Goal: Communication & Community: Answer question/provide support

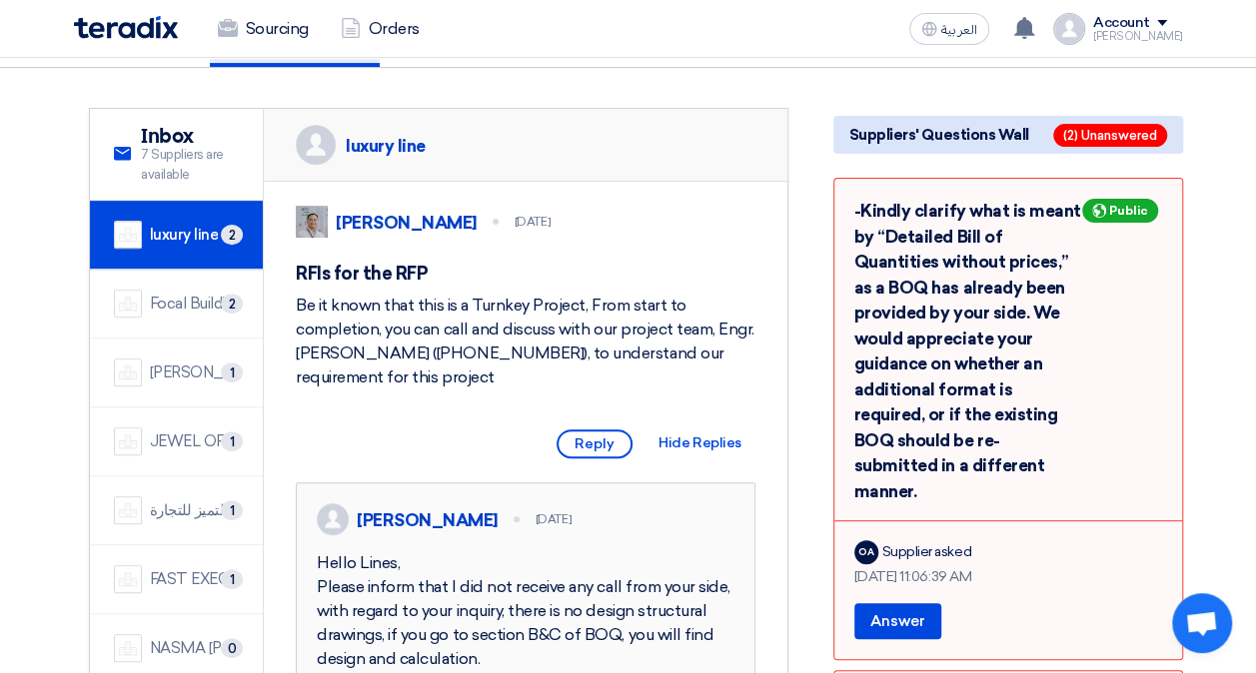
scroll to position [200, 0]
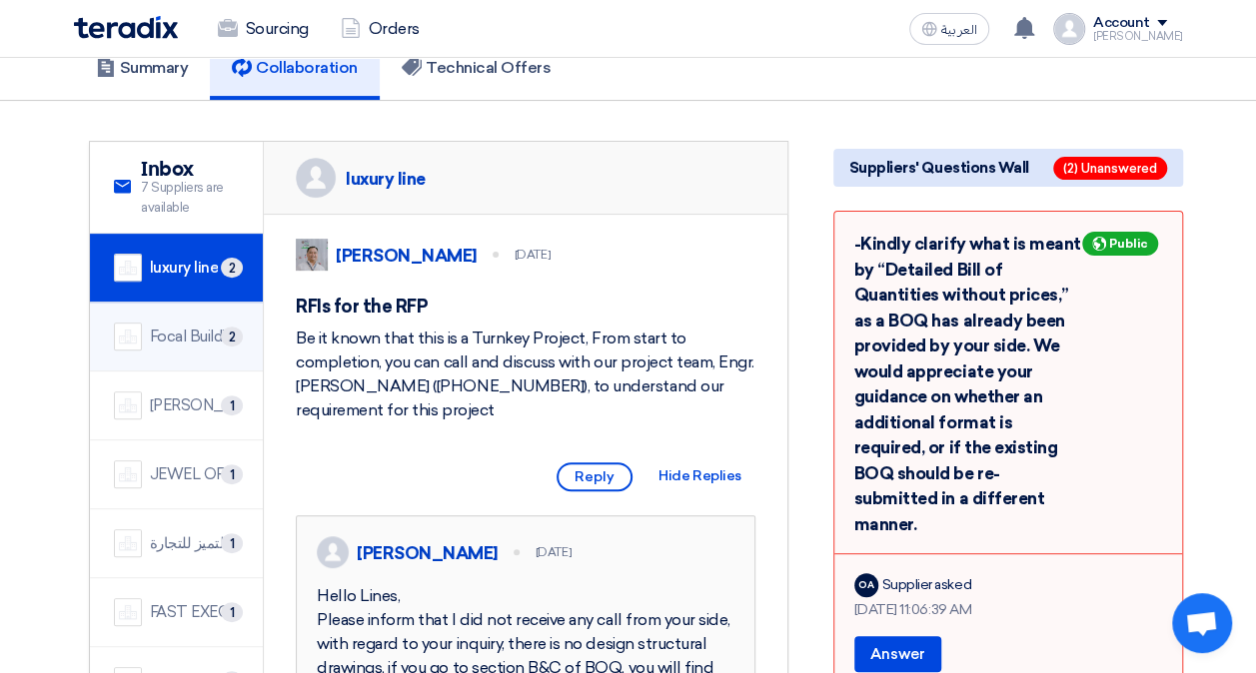
click at [195, 326] on div "Focal Buildings Solutions (FBS)" at bounding box center [195, 337] width 90 height 23
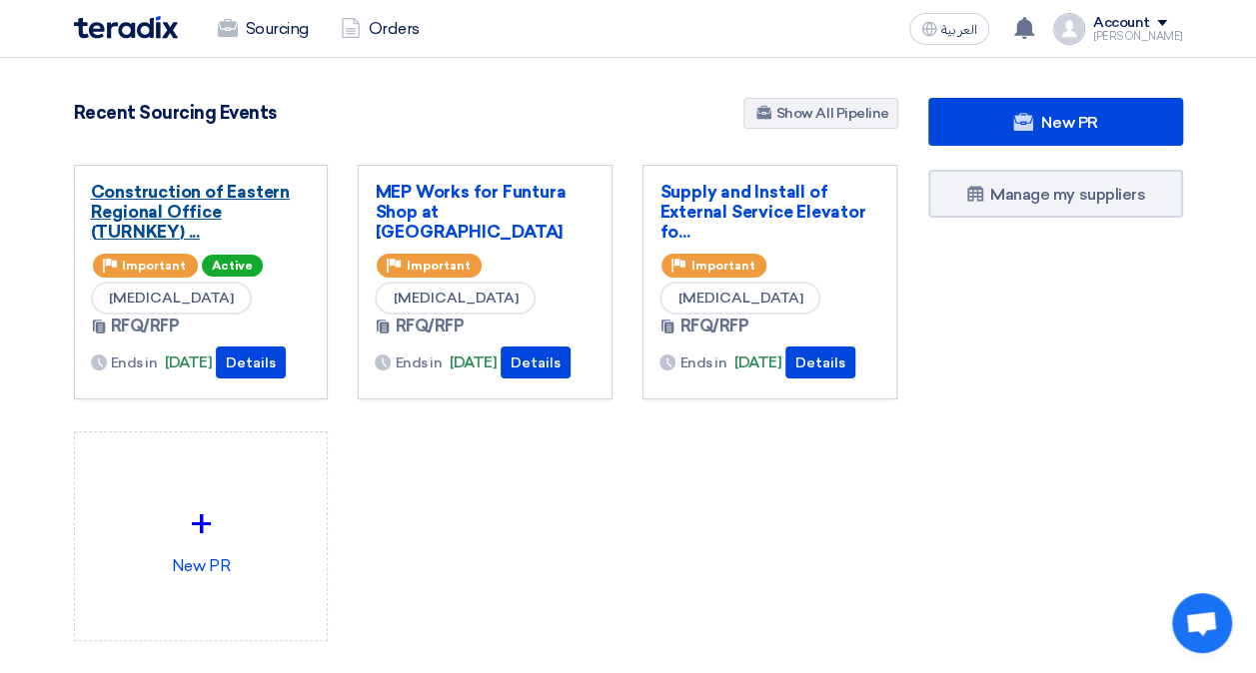
click at [159, 221] on link "Construction of Eastern Regional Office (TURNKEY) ..." at bounding box center [201, 212] width 221 height 60
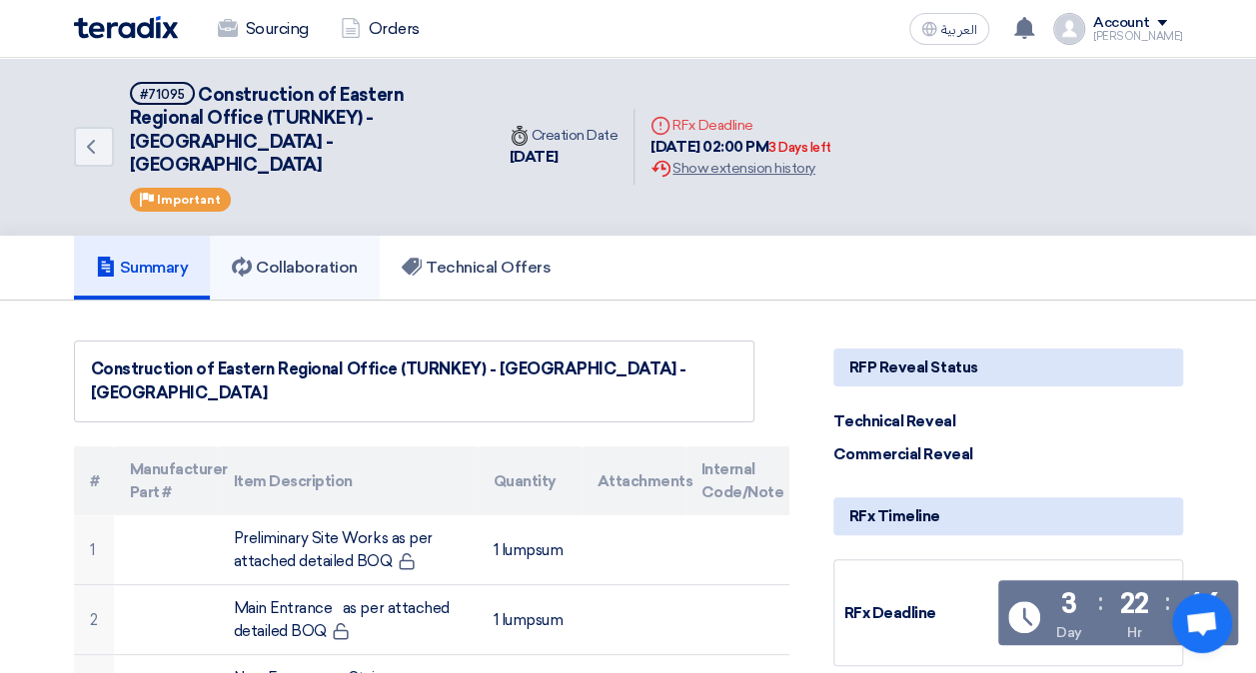
click at [314, 258] on h5 "Collaboration" at bounding box center [295, 268] width 126 height 20
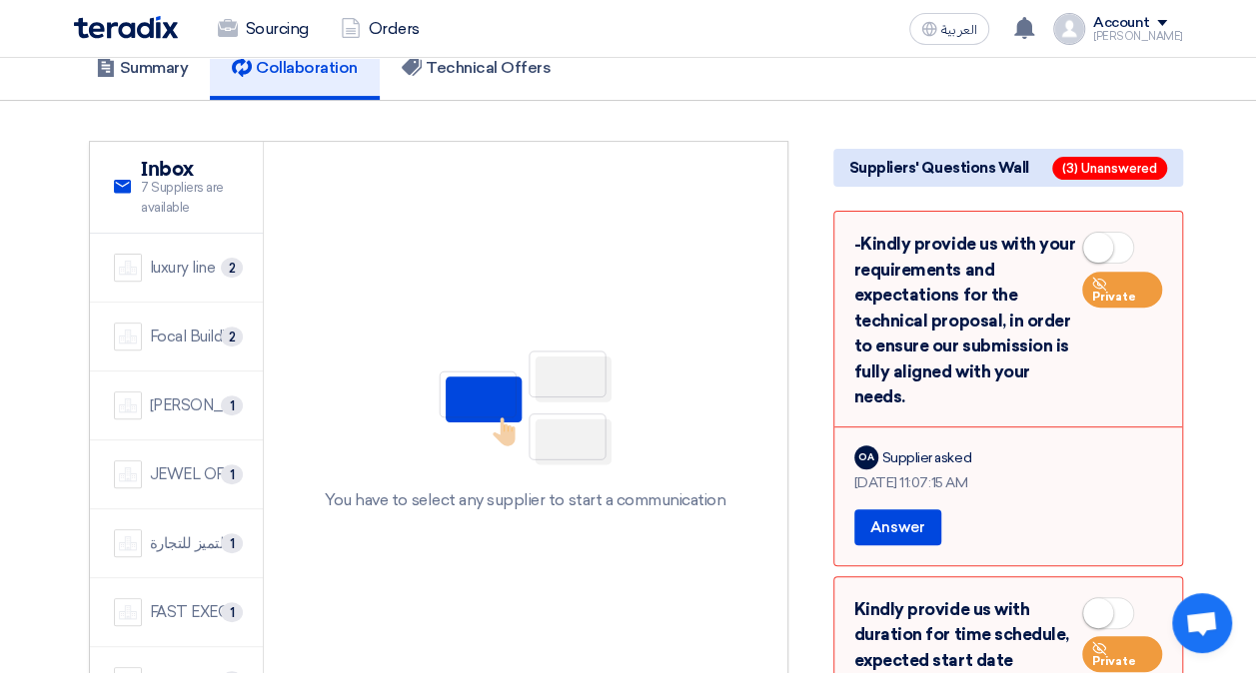
scroll to position [100, 0]
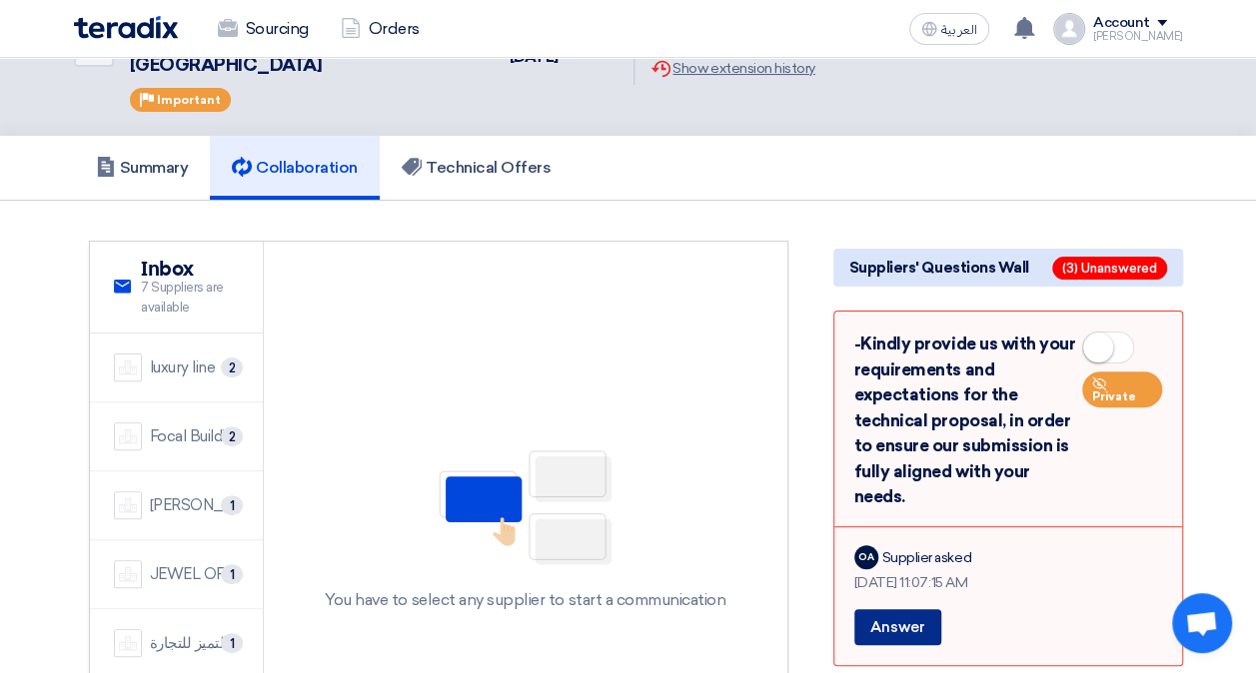
click at [893, 609] on button "Answer" at bounding box center [897, 627] width 87 height 36
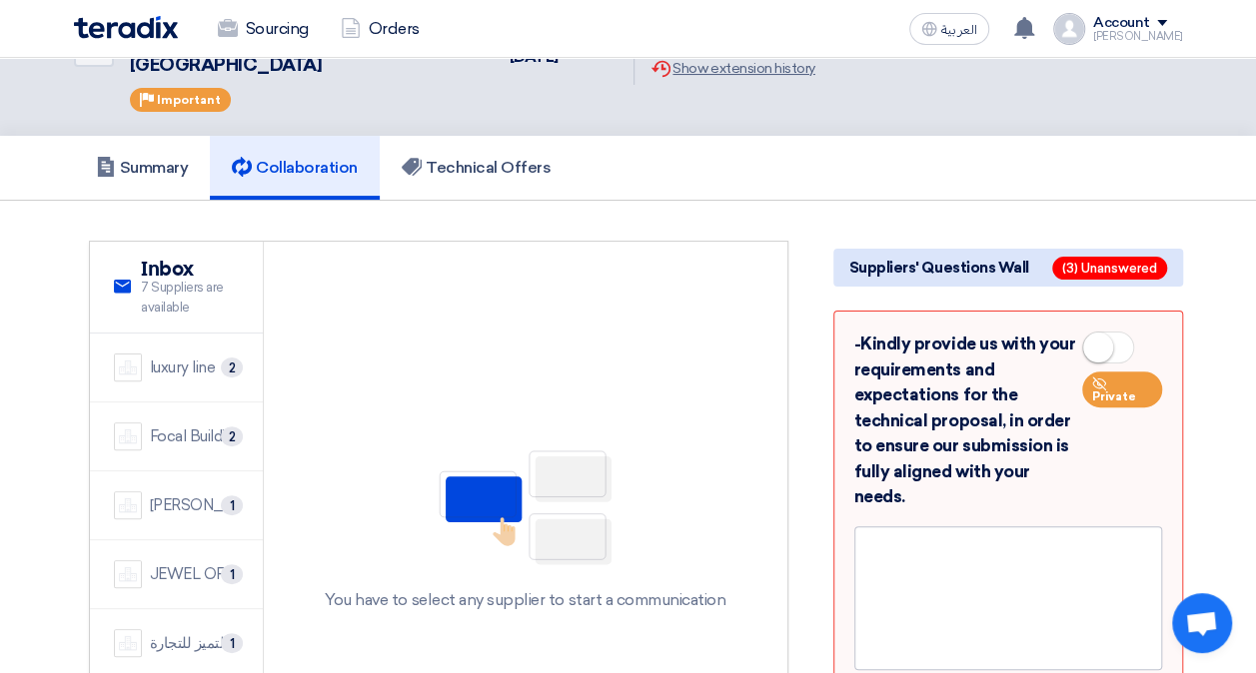
drag, startPoint x: 1219, startPoint y: 332, endPoint x: 1236, endPoint y: 404, distance: 73.9
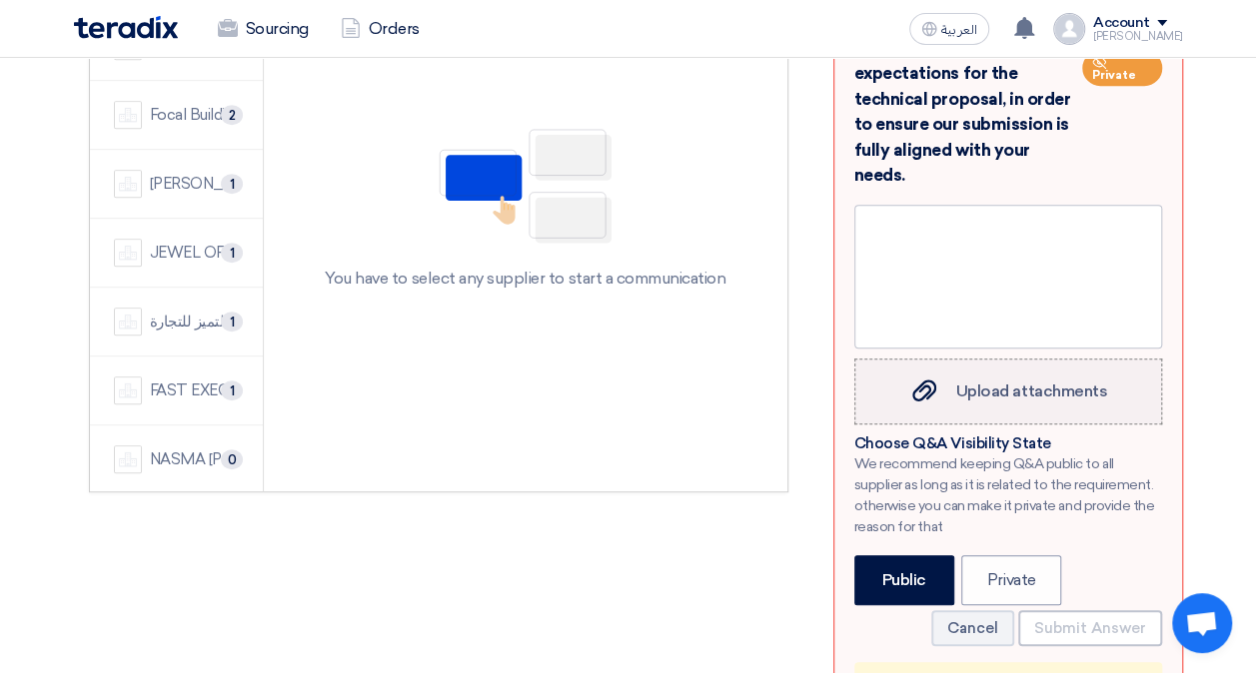
scroll to position [500, 0]
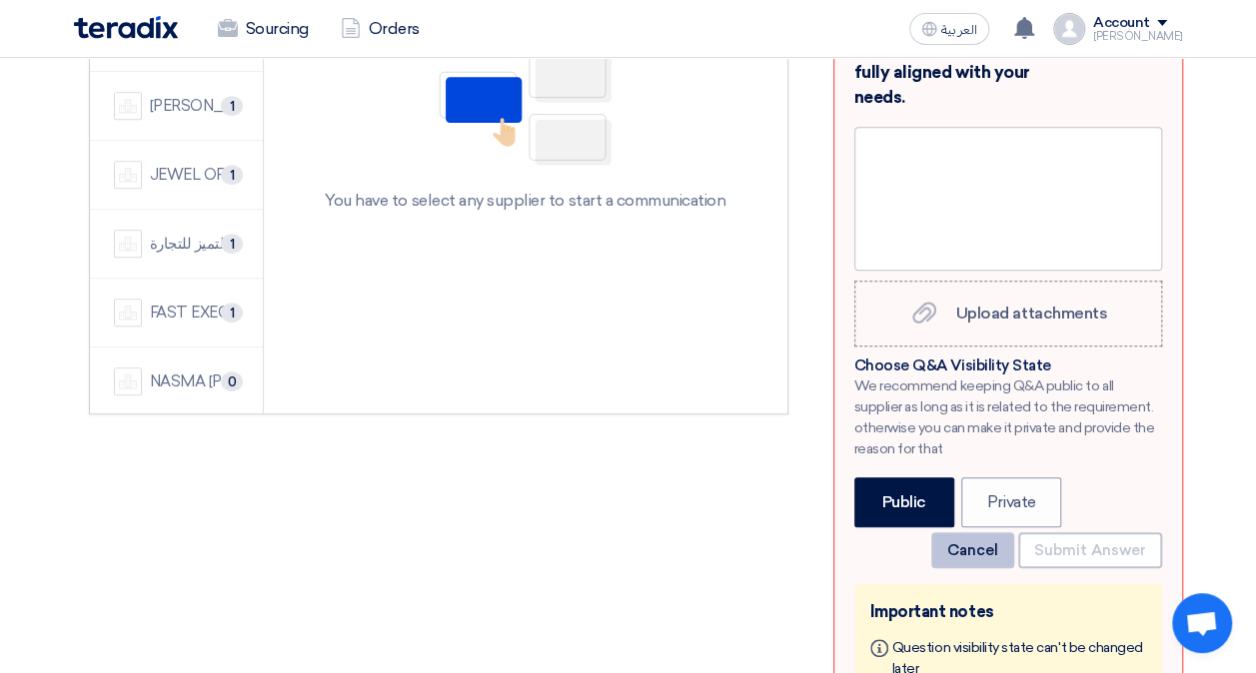
click at [997, 532] on button "Cancel" at bounding box center [972, 550] width 83 height 36
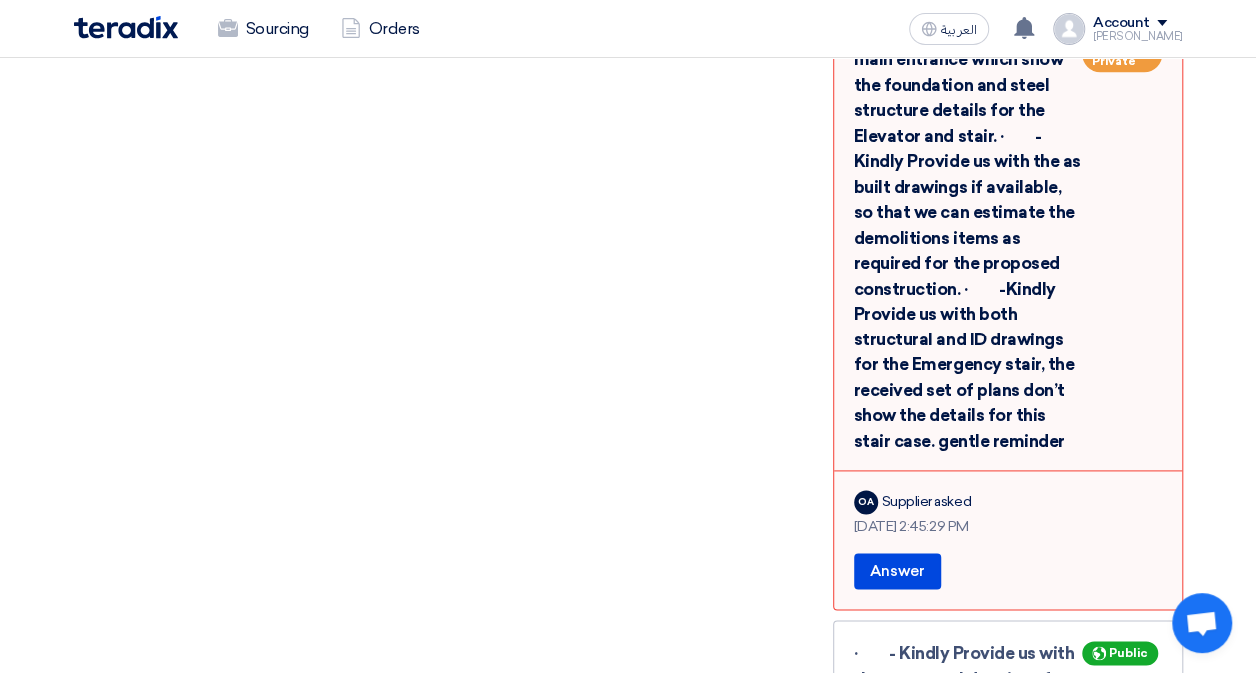
scroll to position [1115, 0]
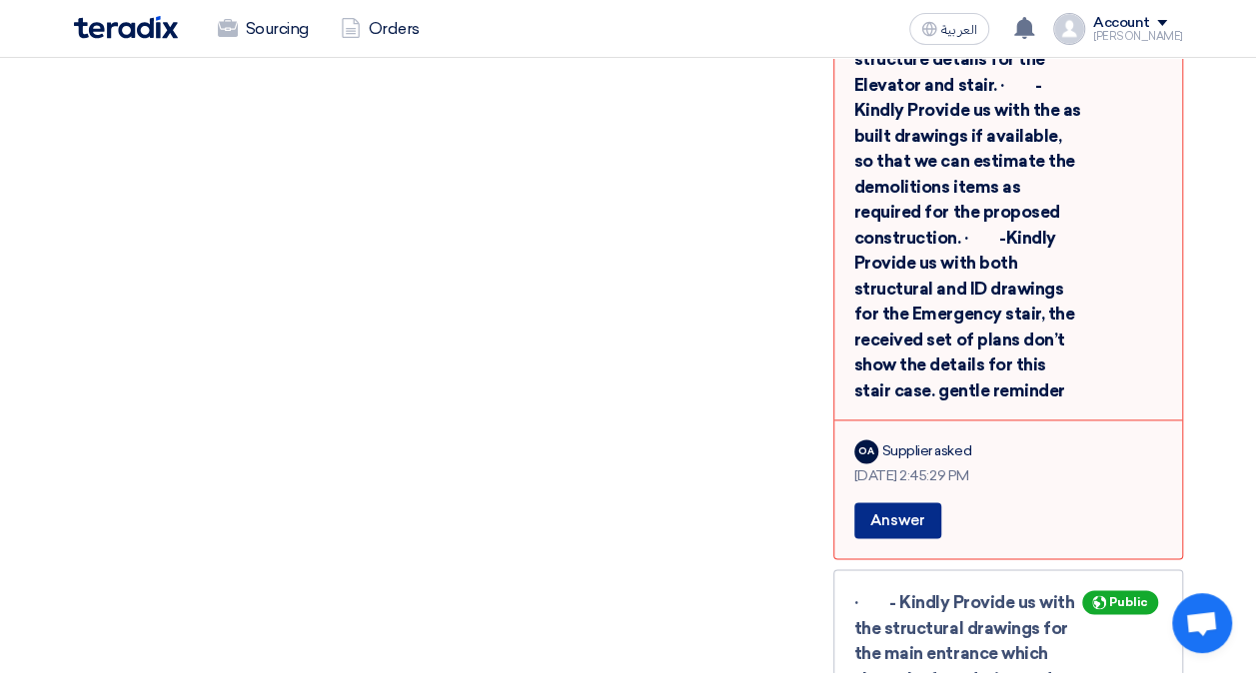
click at [907, 503] on button "Answer" at bounding box center [897, 521] width 87 height 36
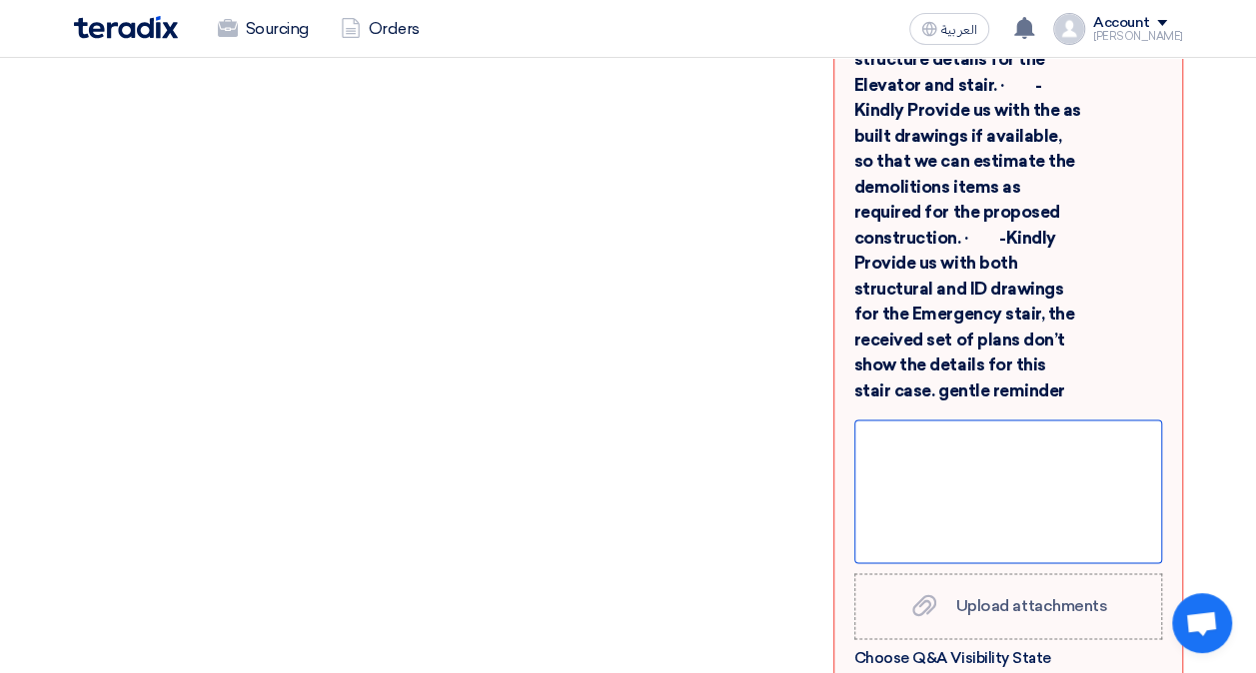
click at [910, 420] on div at bounding box center [1008, 492] width 308 height 144
click at [1105, 477] on div "There are no structural drawings," at bounding box center [1008, 489] width 290 height 24
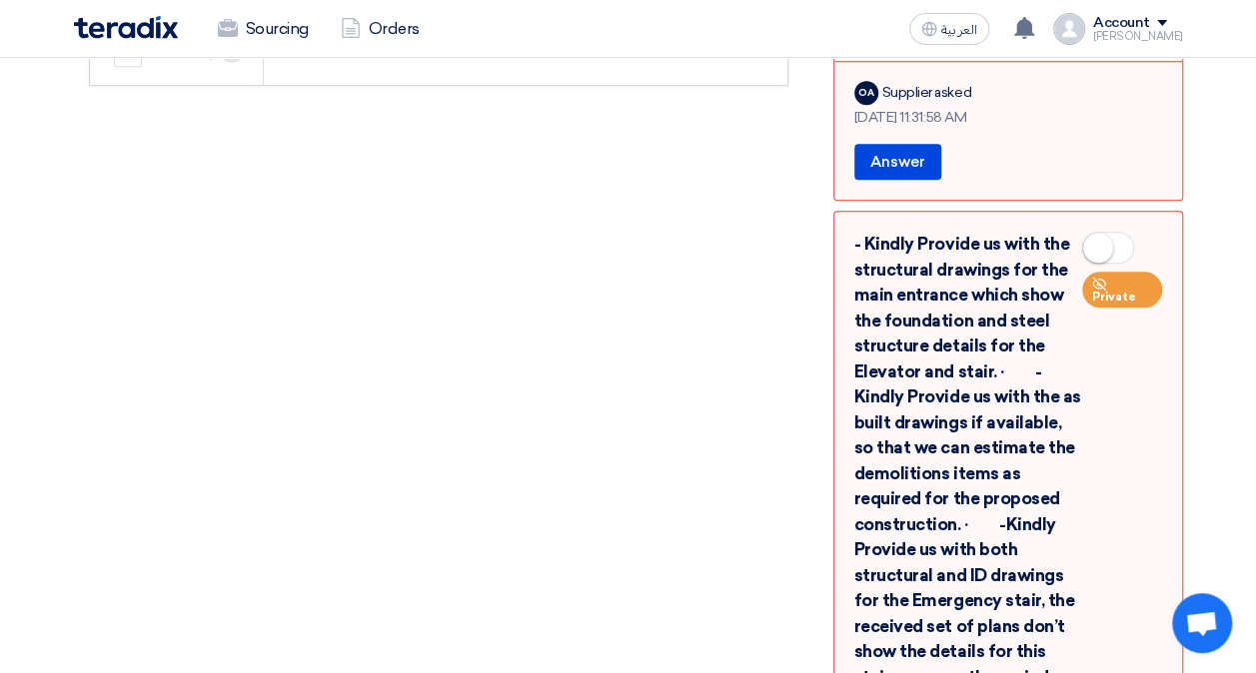
scroll to position [815, 0]
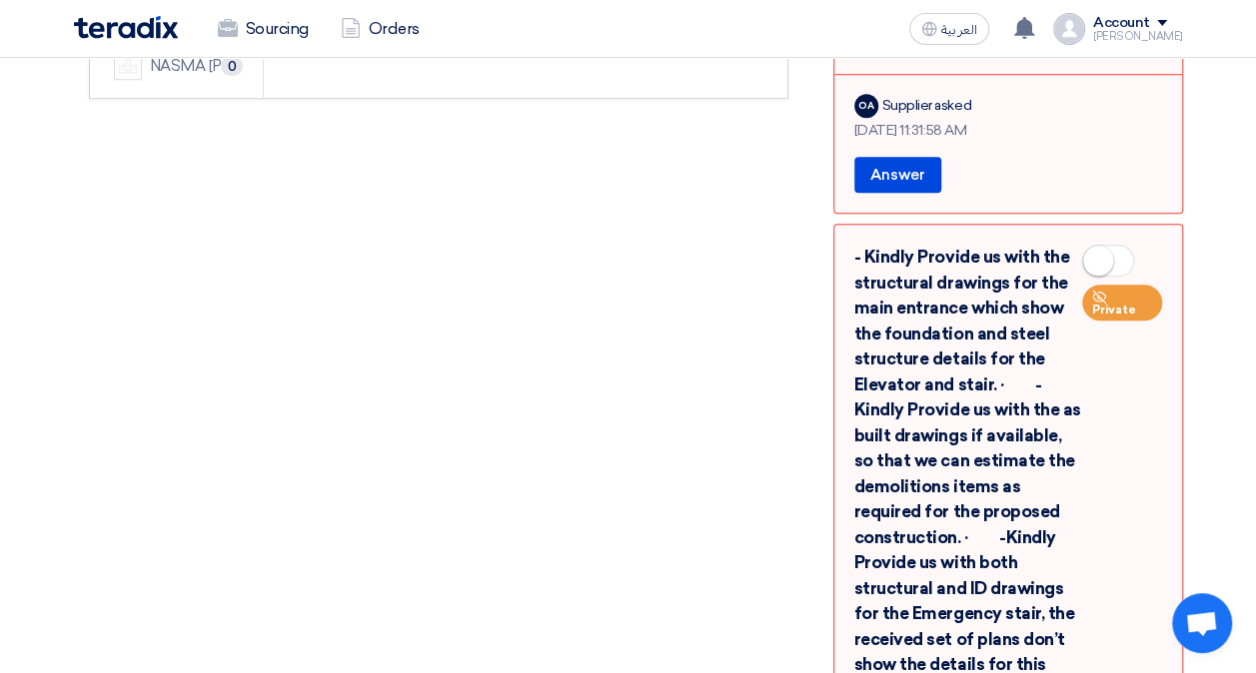
click at [1118, 245] on span at bounding box center [1108, 261] width 52 height 32
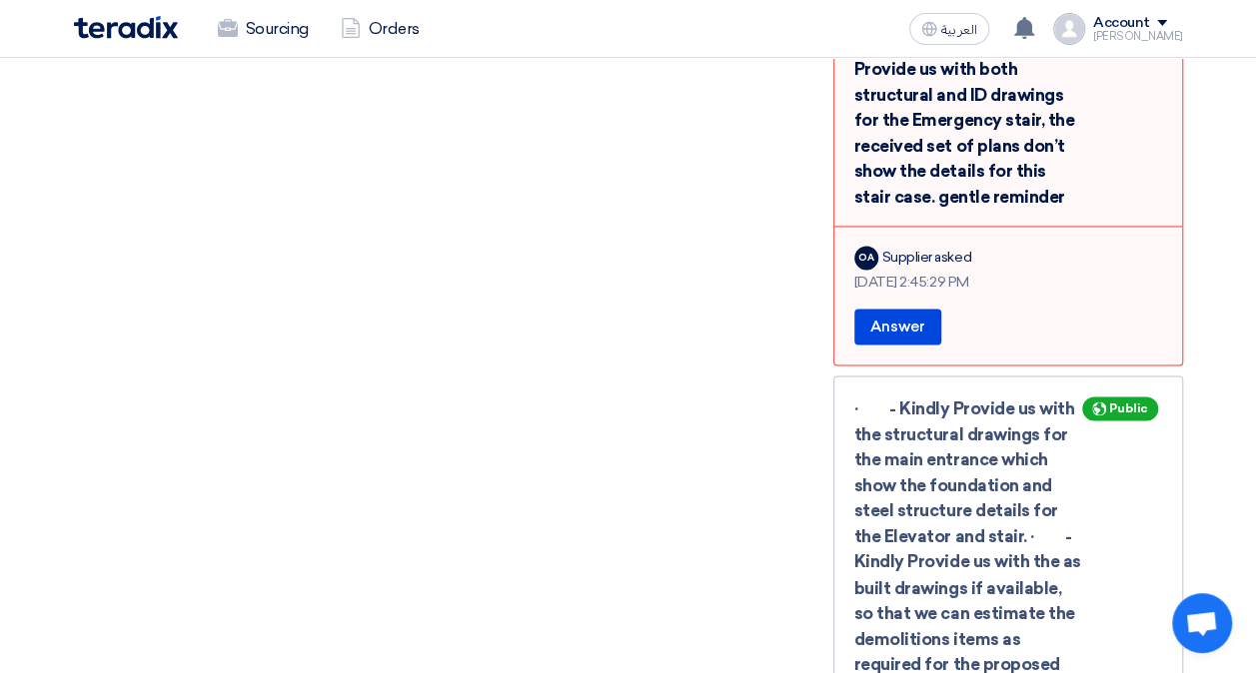
scroll to position [1315, 0]
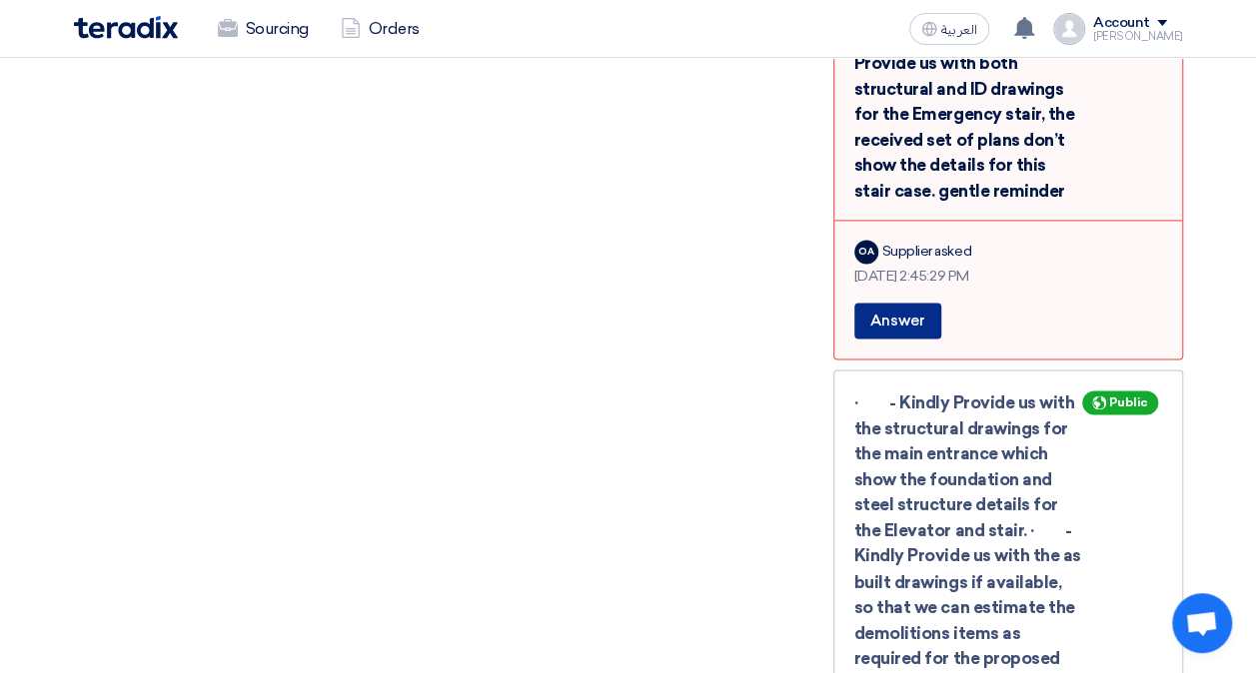
click at [914, 303] on button "Answer" at bounding box center [897, 321] width 87 height 36
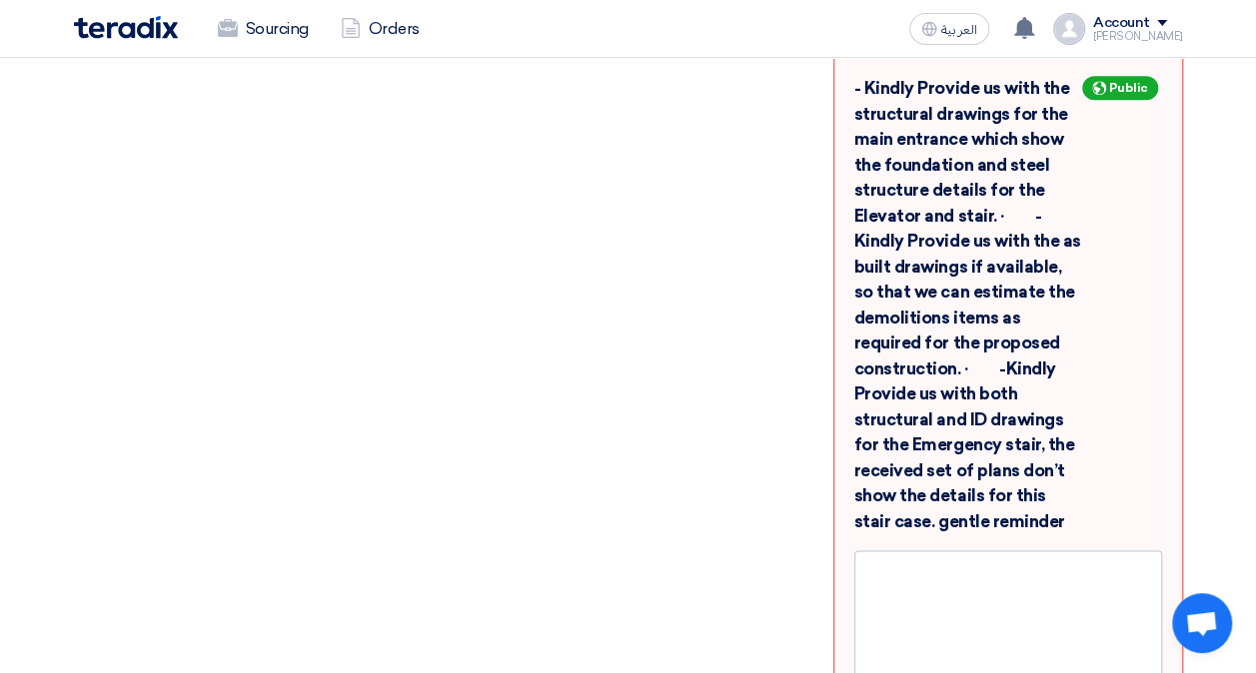
scroll to position [1015, 0]
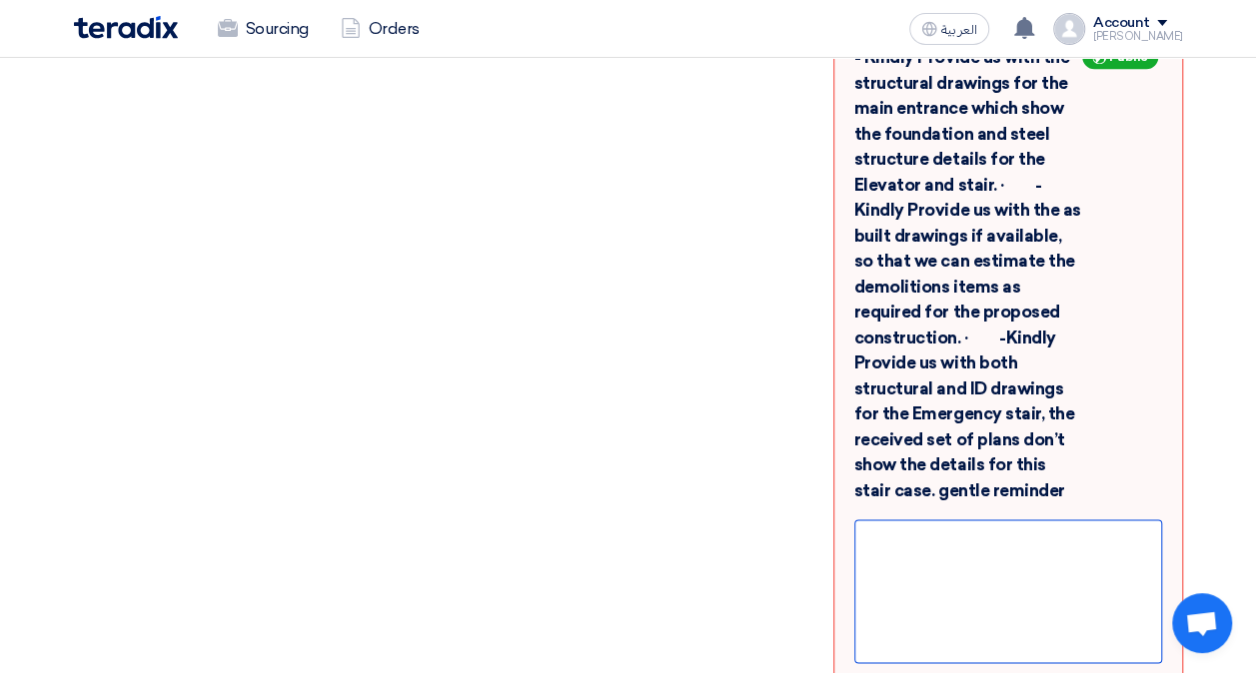
click at [960, 519] on div at bounding box center [1008, 591] width 308 height 144
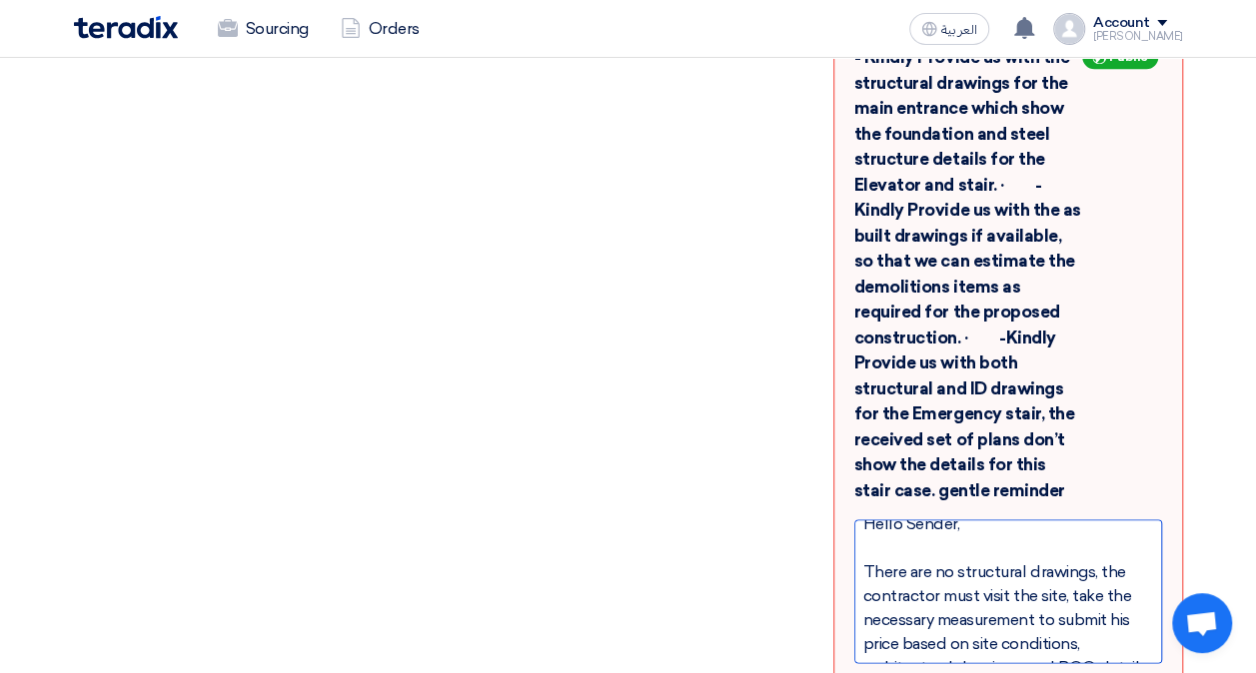
scroll to position [0, 0]
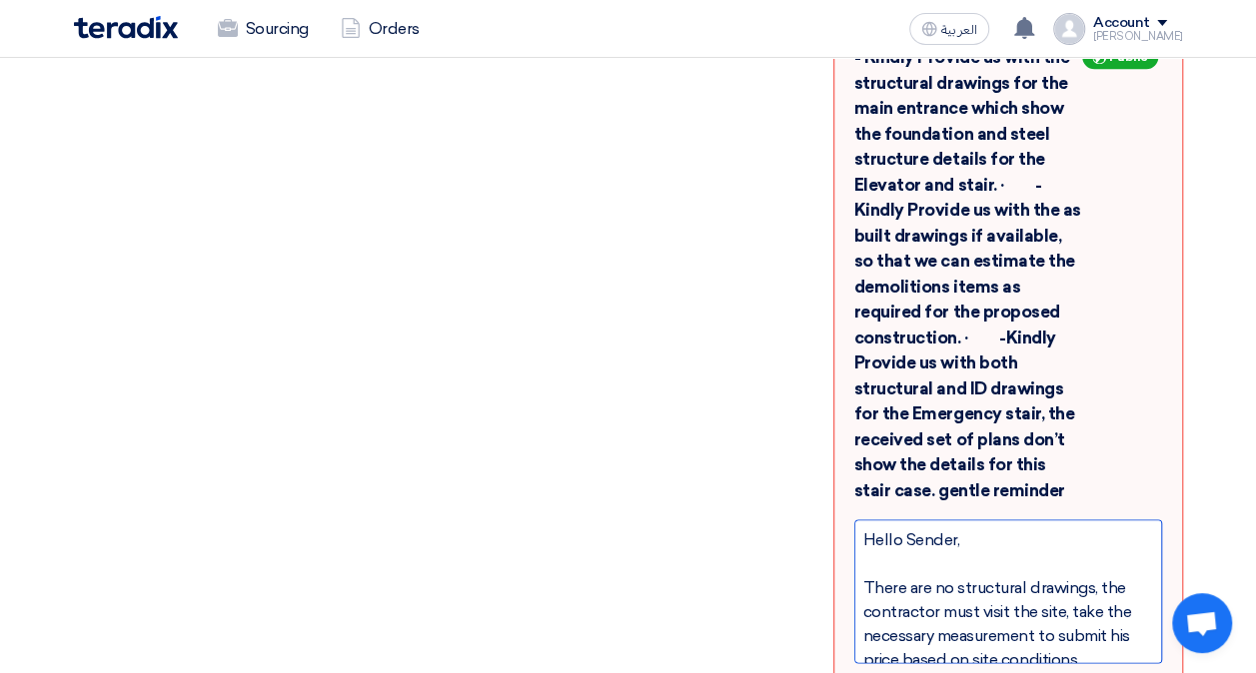
drag, startPoint x: 891, startPoint y: 595, endPoint x: 826, endPoint y: 527, distance: 94.0
copy div "There are no structural drawings, the contractor must visit the site, take the …"
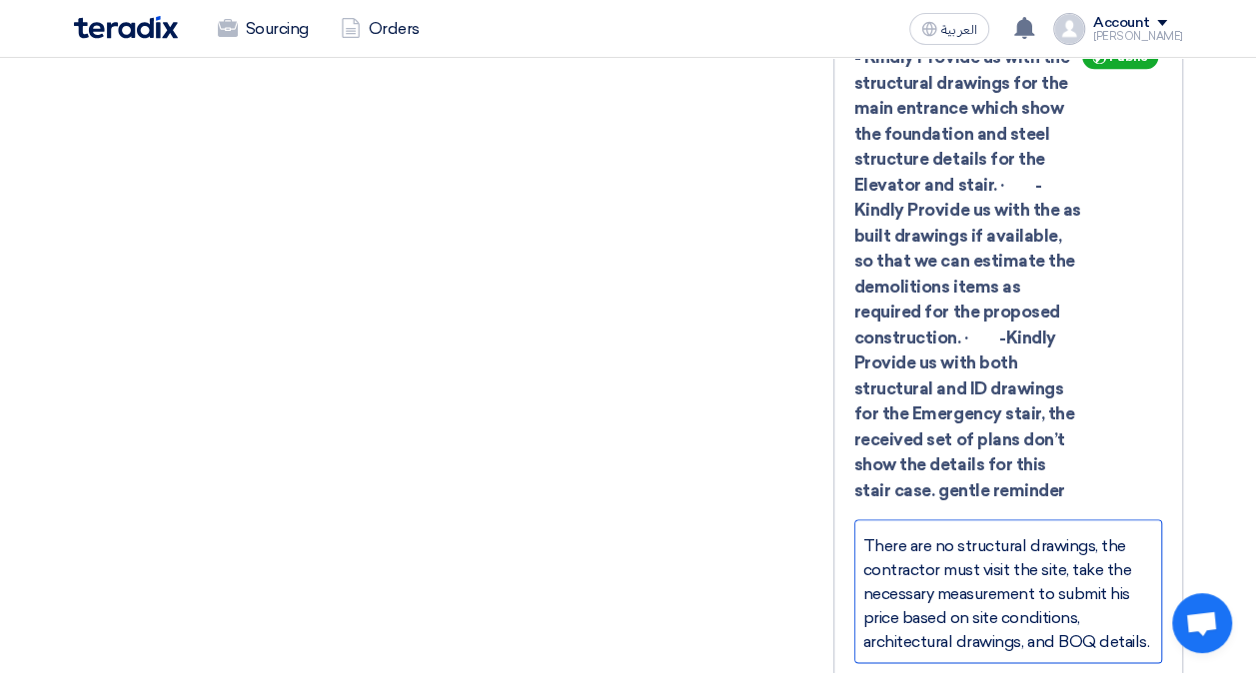
scroll to position [65, 0]
click at [938, 588] on div "There are no structural drawings, the contractor must visit the site, take the …" at bounding box center [1008, 594] width 290 height 120
drag, startPoint x: 907, startPoint y: 566, endPoint x: 917, endPoint y: 593, distance: 28.8
click at [907, 568] on div "There are no structural drawings, the contractor must visit the site, take the …" at bounding box center [1008, 594] width 290 height 120
click at [920, 591] on div "There are no structural drawings, the contractor must visit the site, take the …" at bounding box center [1008, 594] width 290 height 120
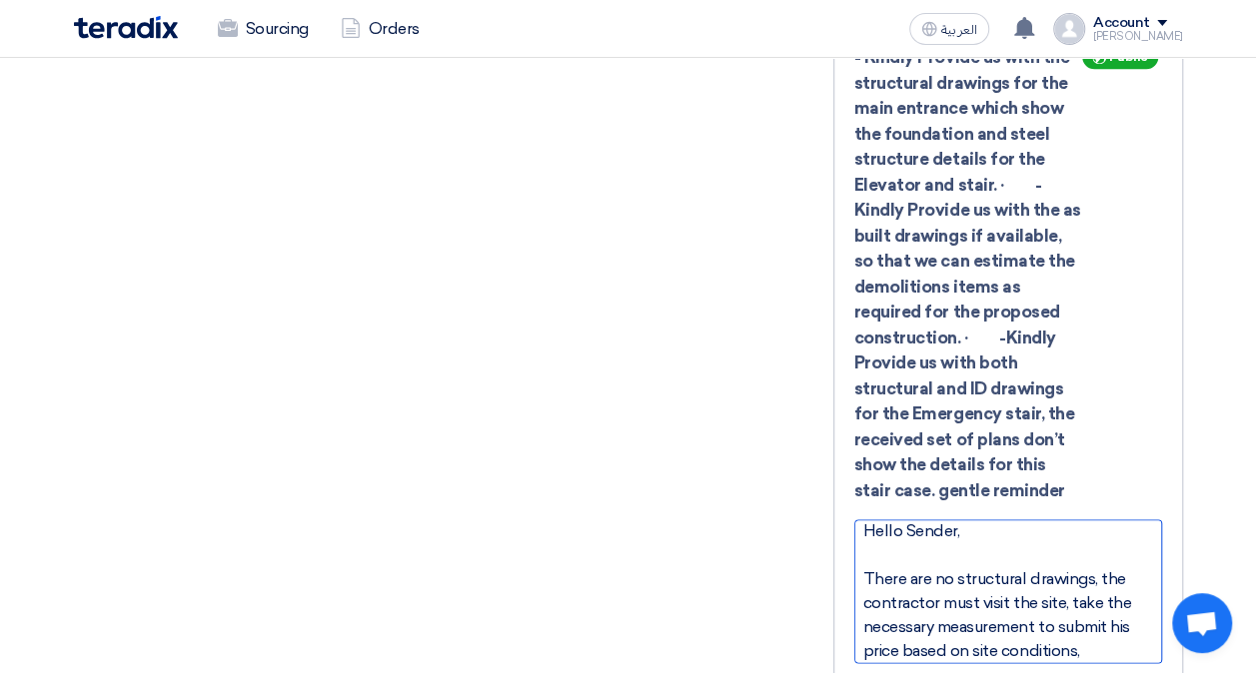
scroll to position [0, 0]
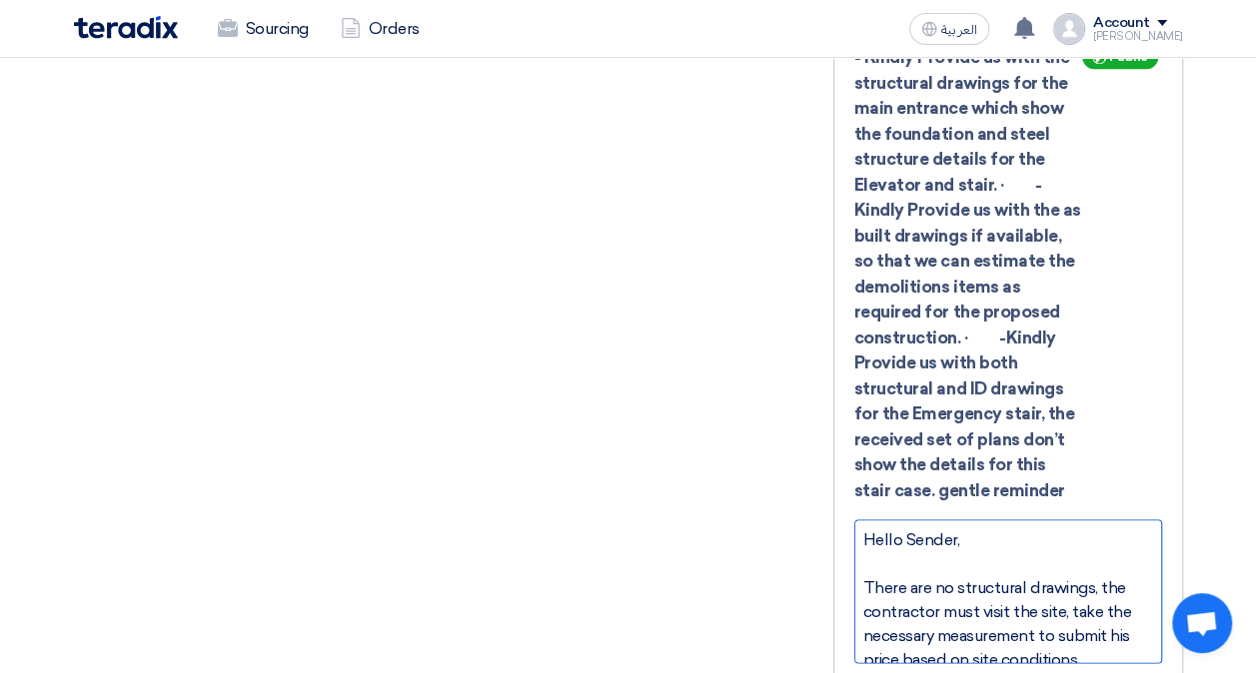
drag, startPoint x: 907, startPoint y: 589, endPoint x: 837, endPoint y: 531, distance: 90.8
click at [837, 531] on div "- Kindly Provide us with the structural drawings for the main entrance which sh…" at bounding box center [1008, 593] width 350 height 1139
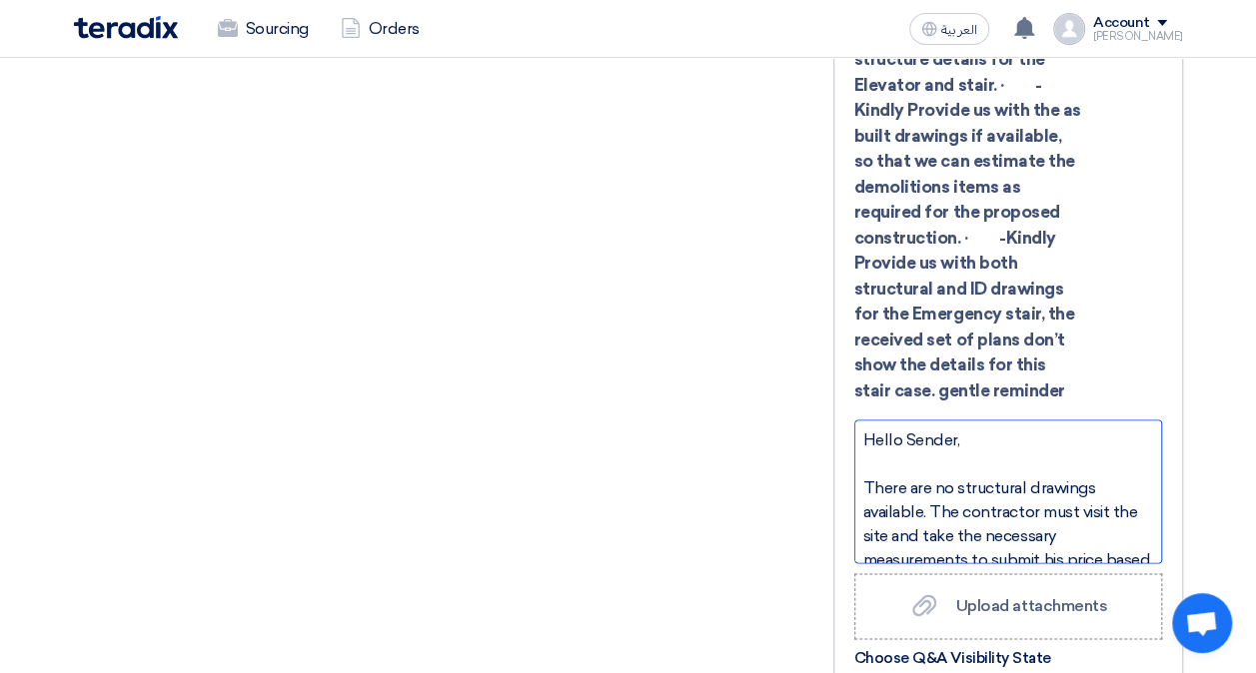
drag, startPoint x: 1004, startPoint y: 492, endPoint x: 816, endPoint y: 428, distance: 198.4
copy div "There are no structural drawings available. The contractor must visit the site …"
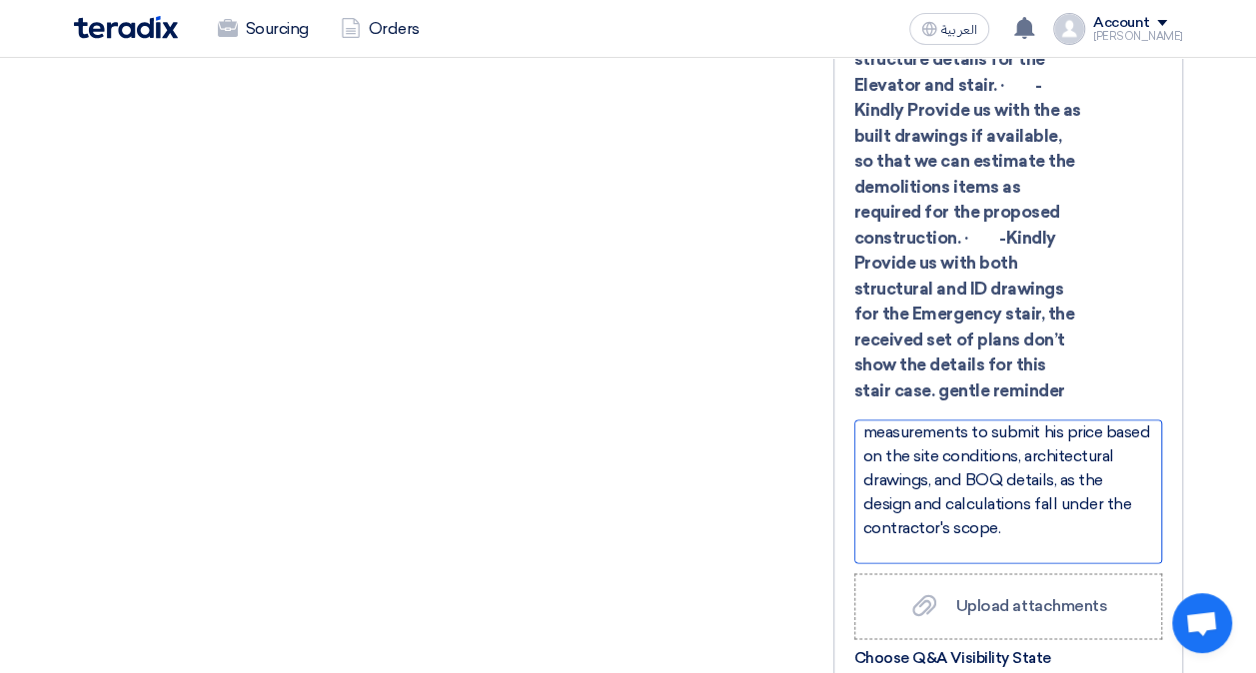
scroll to position [161, 0]
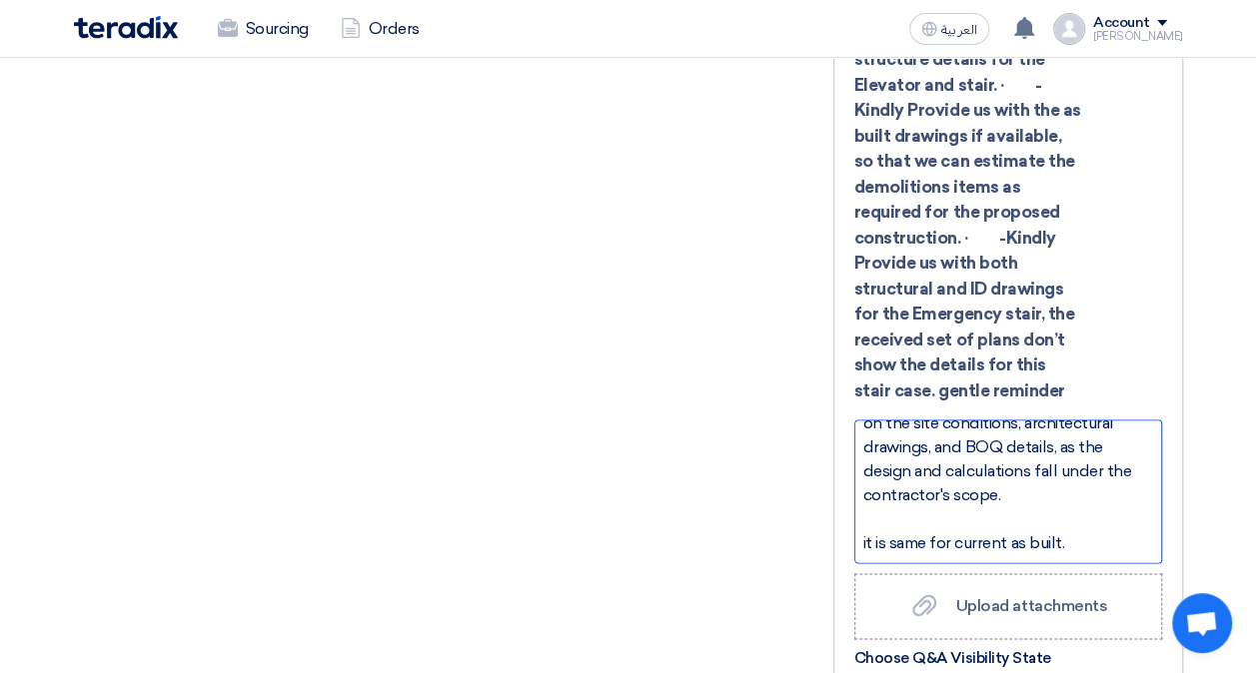
click at [1080, 508] on div at bounding box center [1008, 520] width 290 height 24
drag, startPoint x: 1083, startPoint y: 488, endPoint x: 849, endPoint y: 489, distance: 233.8
click at [849, 489] on div "- Kindly Provide us with the structural drawings for the main entrance which sh…" at bounding box center [1008, 493] width 350 height 1139
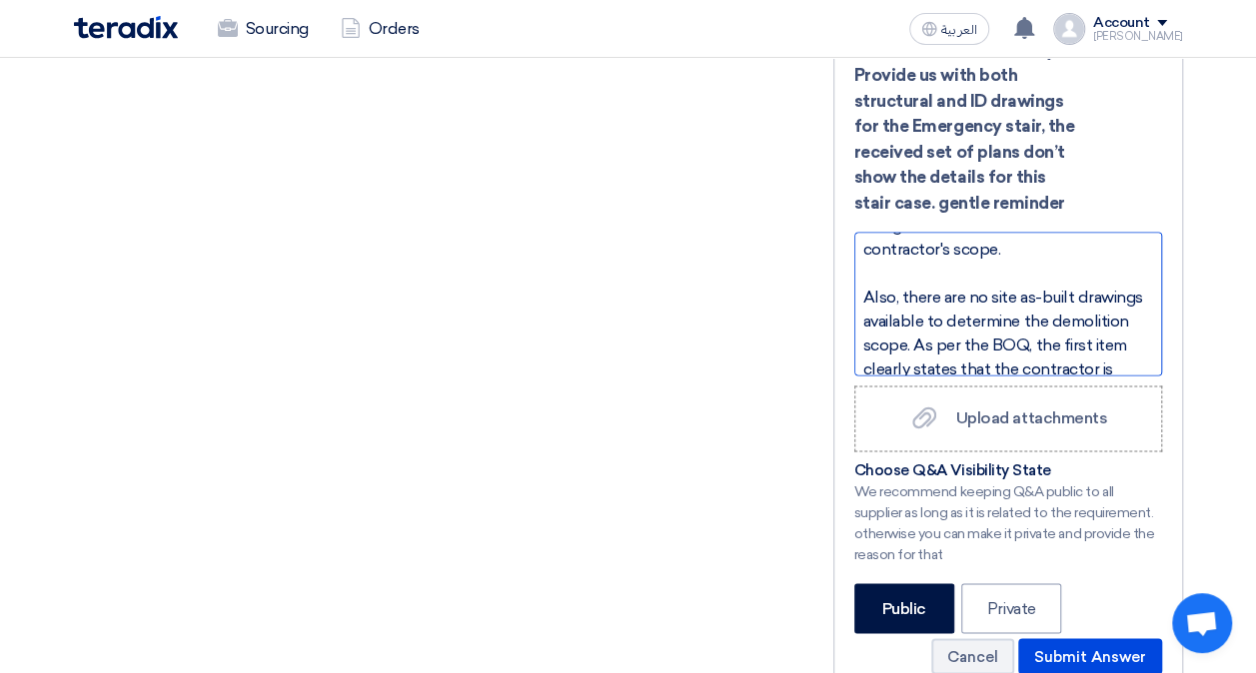
scroll to position [1315, 0]
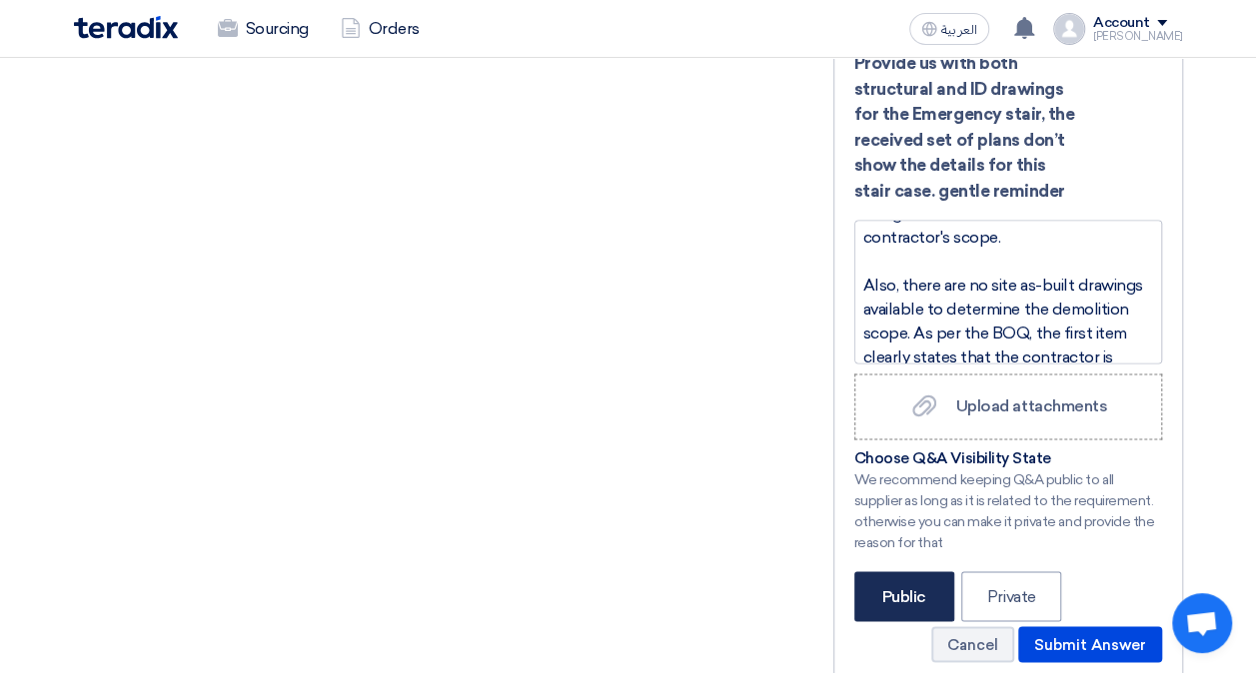
click at [924, 571] on label "Public" at bounding box center [904, 596] width 100 height 50
click at [894, 588] on input "Public" at bounding box center [887, 594] width 13 height 13
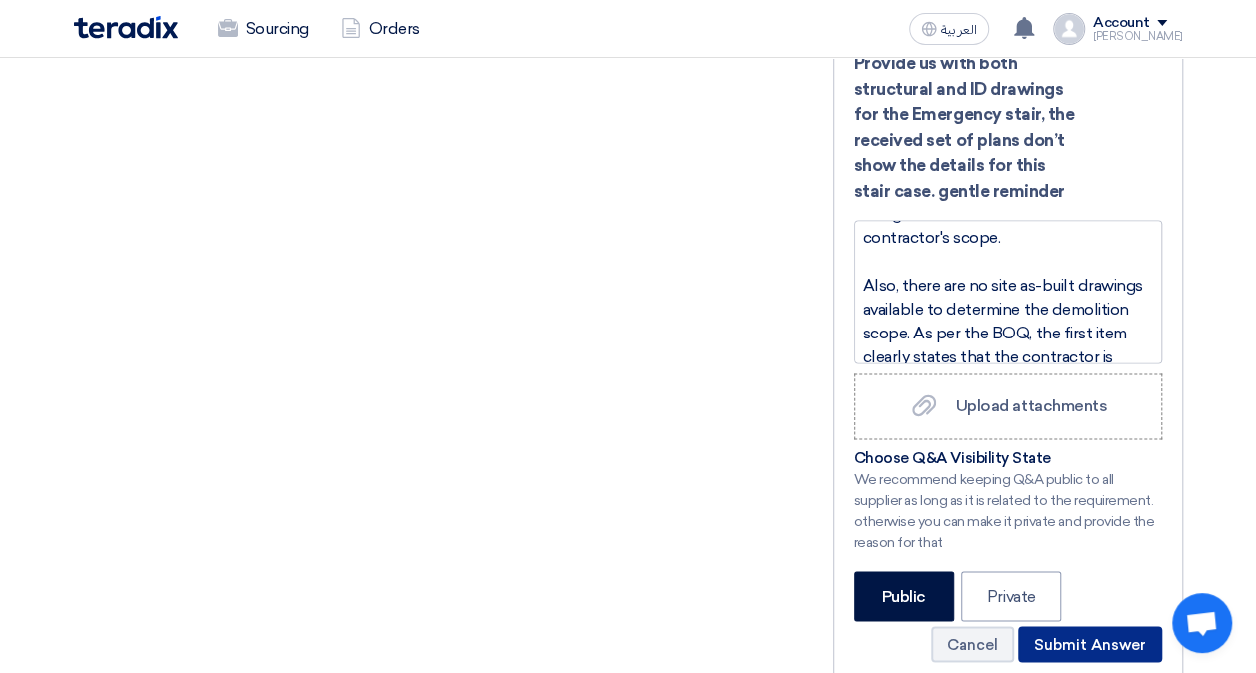
click at [1055, 626] on button "Submit Answer" at bounding box center [1090, 644] width 144 height 36
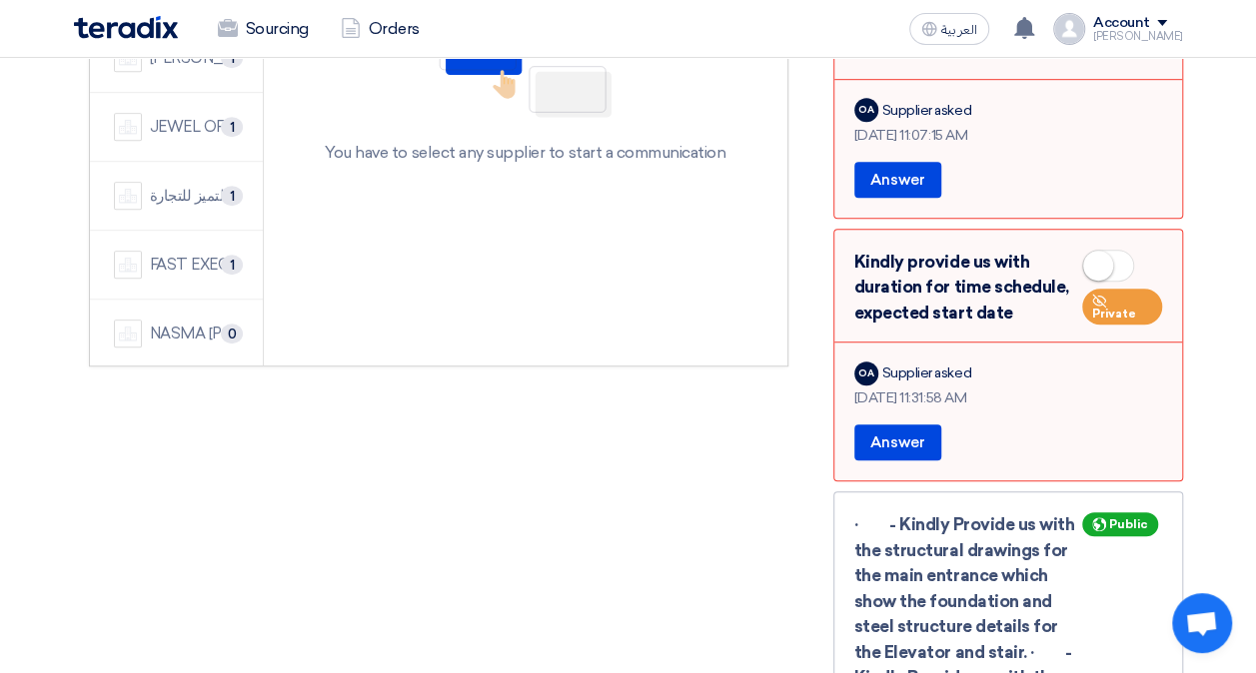
scroll to position [515, 0]
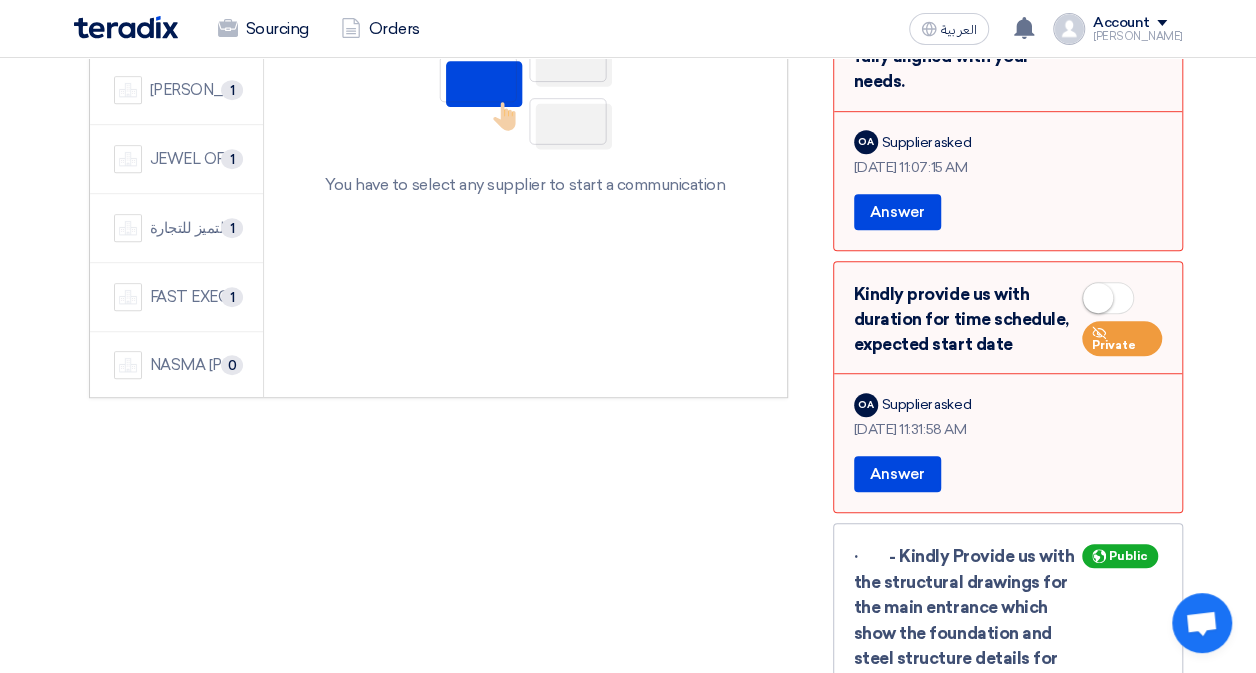
click at [1109, 283] on small at bounding box center [1098, 298] width 30 height 30
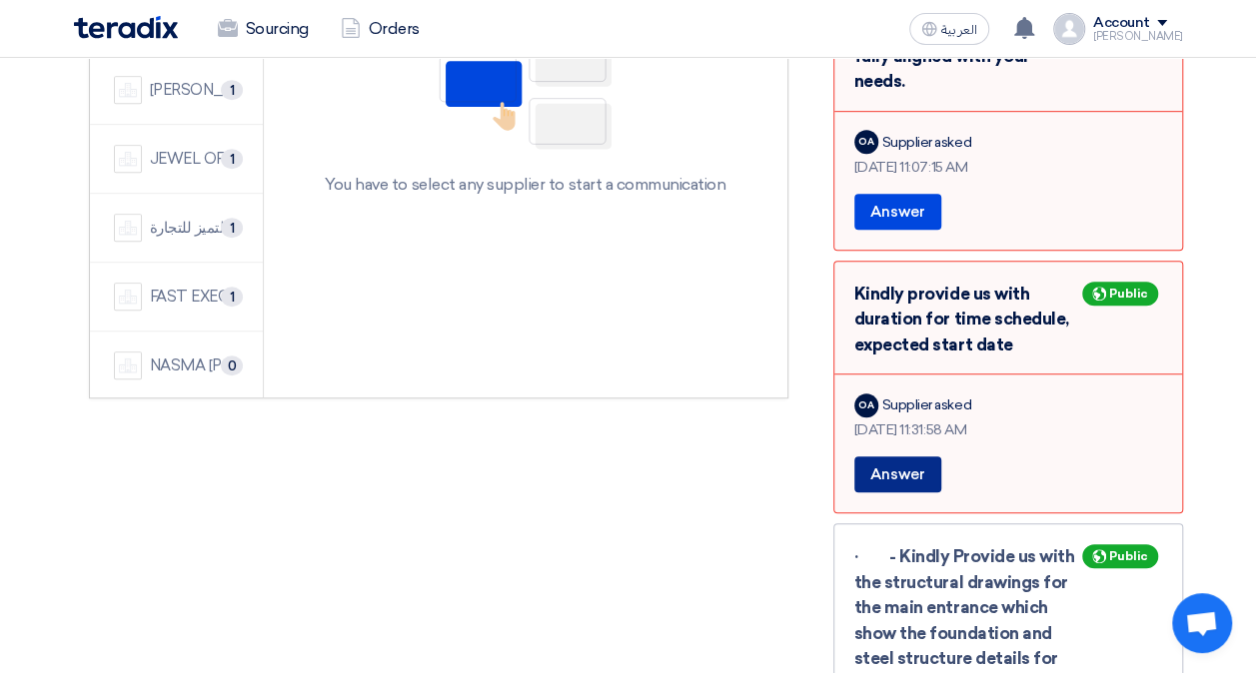
click at [882, 457] on button "Answer" at bounding box center [897, 475] width 87 height 36
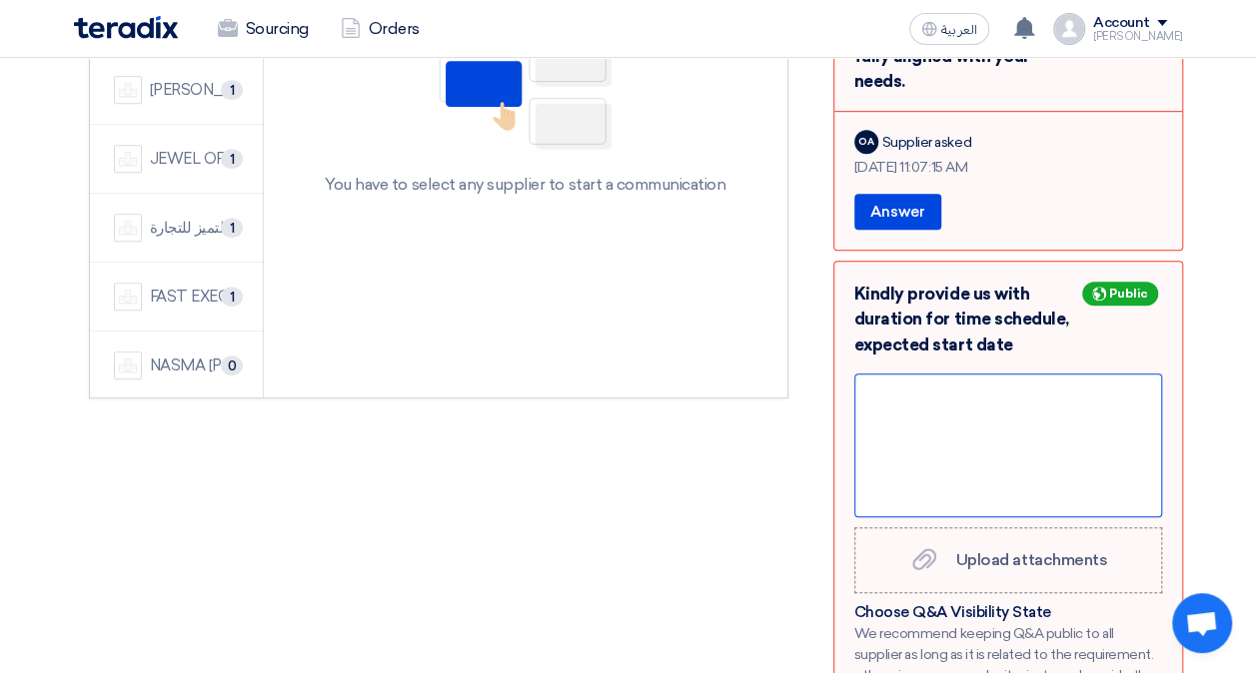
drag, startPoint x: 880, startPoint y: 377, endPoint x: 888, endPoint y: 344, distance: 33.9
click at [880, 374] on div at bounding box center [1008, 446] width 308 height 144
click at [1025, 431] on div "The time schedule is 4 months" at bounding box center [1008, 443] width 290 height 24
drag, startPoint x: 1081, startPoint y: 390, endPoint x: 1092, endPoint y: 396, distance: 12.5
click at [1081, 431] on div "The time schedule is 4 months" at bounding box center [1008, 443] width 290 height 24
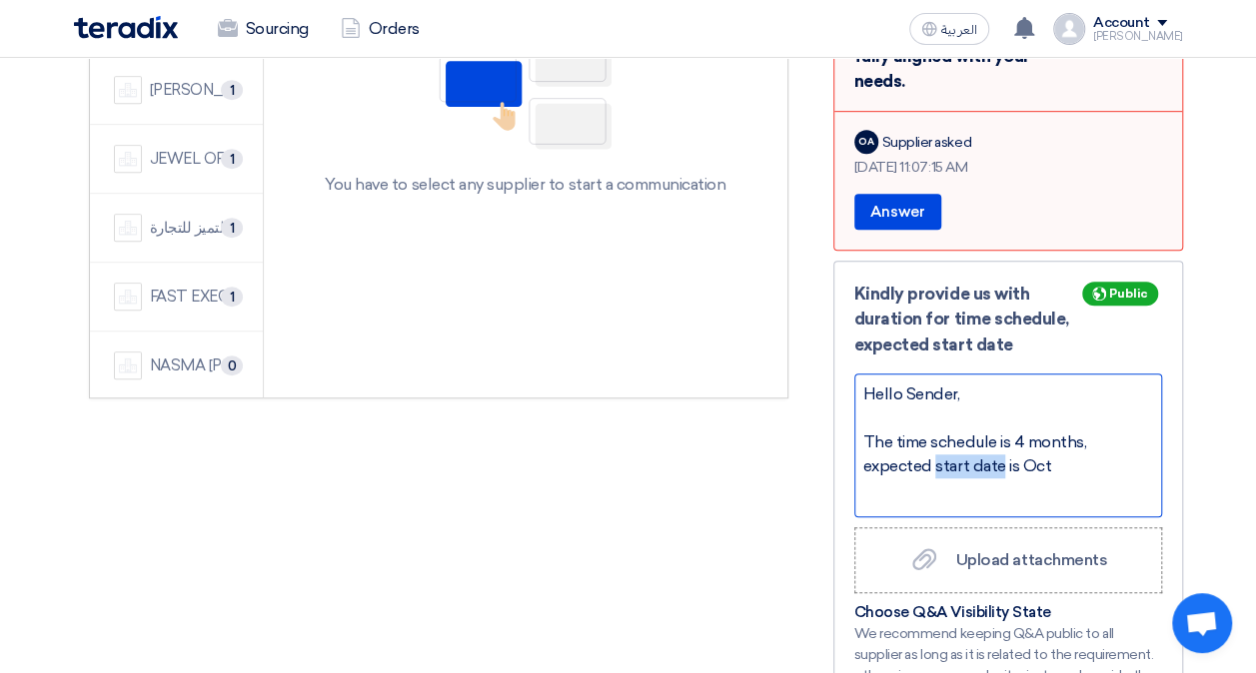
drag, startPoint x: 935, startPoint y: 411, endPoint x: 999, endPoint y: 415, distance: 64.1
click at [999, 431] on div "The time schedule is 4 months, expected start date is Oct" at bounding box center [1008, 455] width 290 height 48
click at [1100, 431] on div "The time schedule is 4 months, expected kickoff meeting is Oct" at bounding box center [1008, 455] width 290 height 48
click at [1084, 431] on div "The time schedule is 4 months, expected kickoff meeting is Oct 15, 2025." at bounding box center [1008, 455] width 290 height 48
click at [1022, 431] on div "The time schedule is 4 months, expected kickoff meeting is Oct 15, 2025." at bounding box center [1008, 455] width 290 height 48
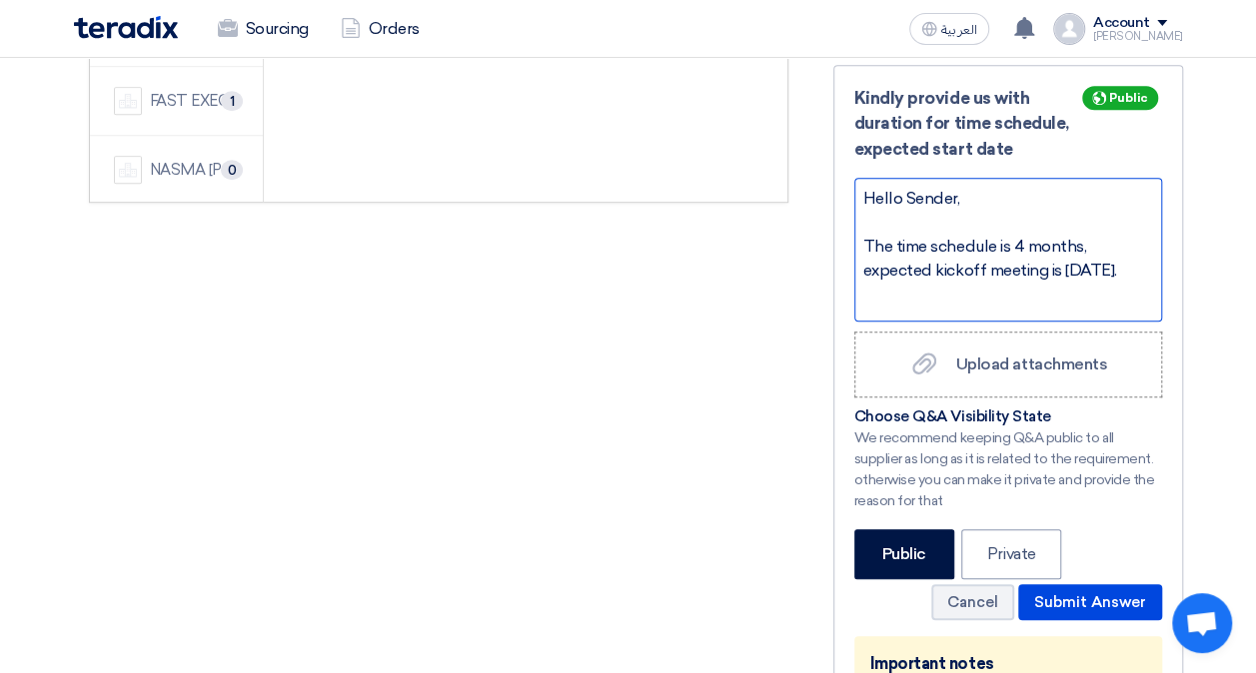
scroll to position [715, 0]
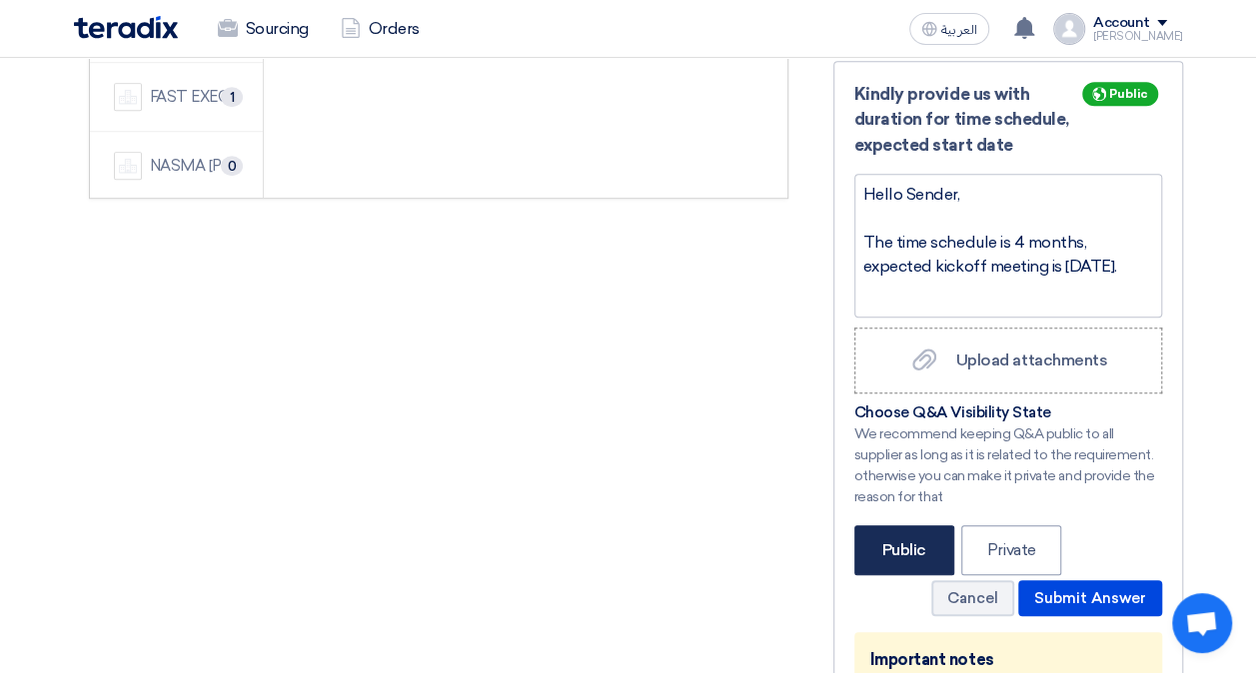
click at [901, 525] on label "Public" at bounding box center [904, 550] width 100 height 50
click at [894, 542] on input "Public" at bounding box center [887, 548] width 13 height 13
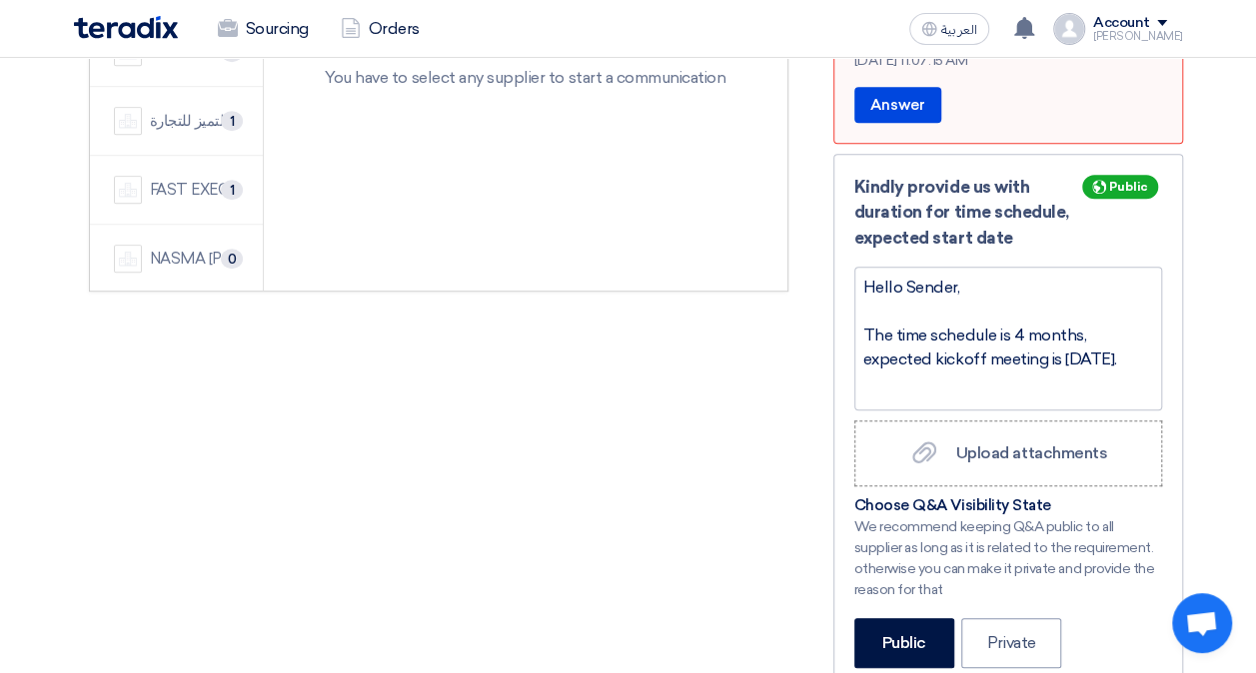
scroll to position [696, 0]
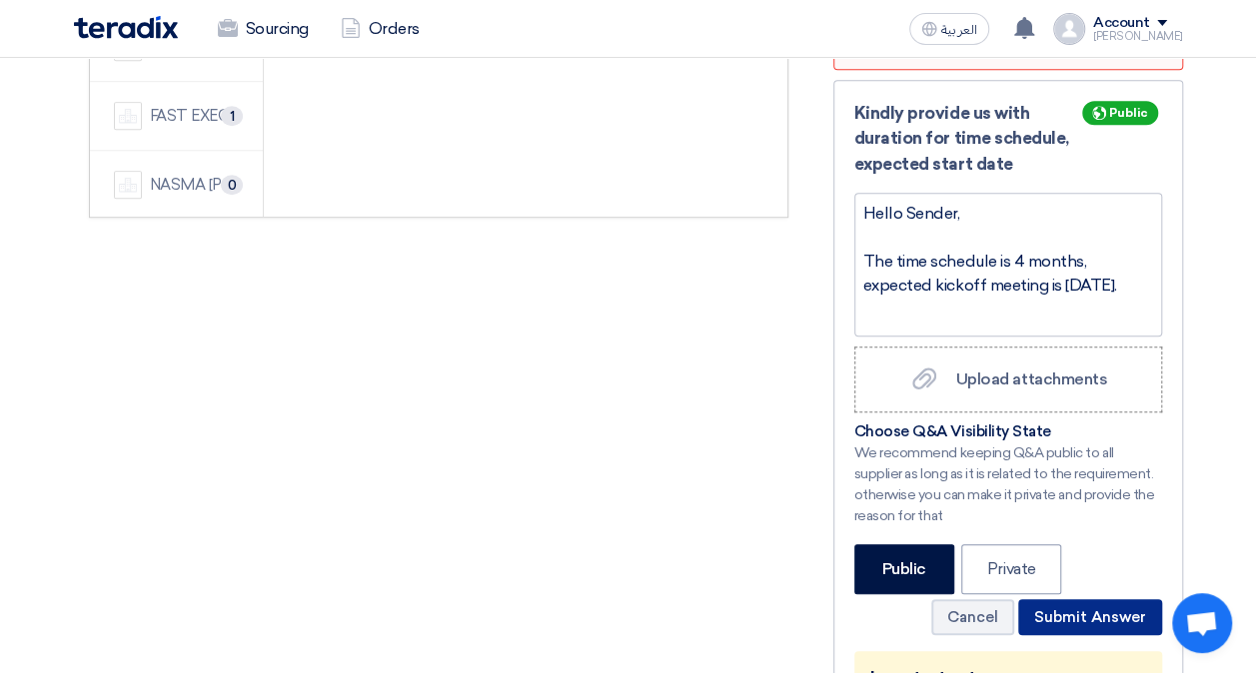
click at [1073, 599] on button "Submit Answer" at bounding box center [1090, 617] width 144 height 36
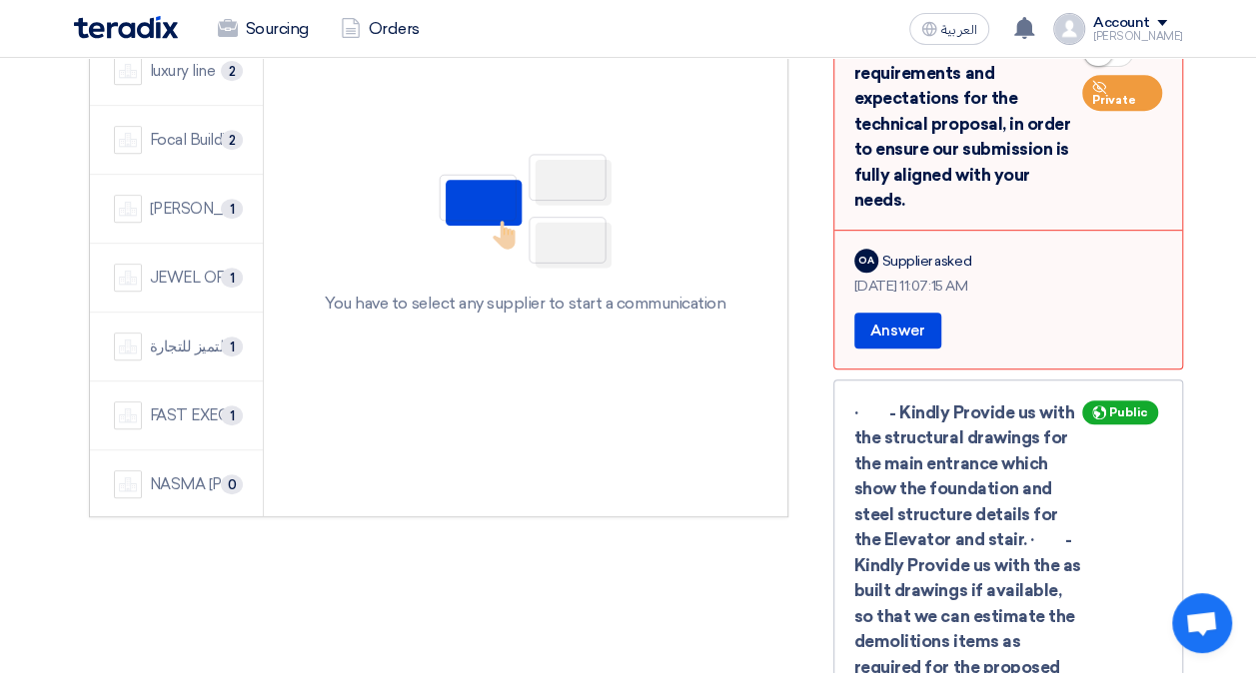
scroll to position [197, 0]
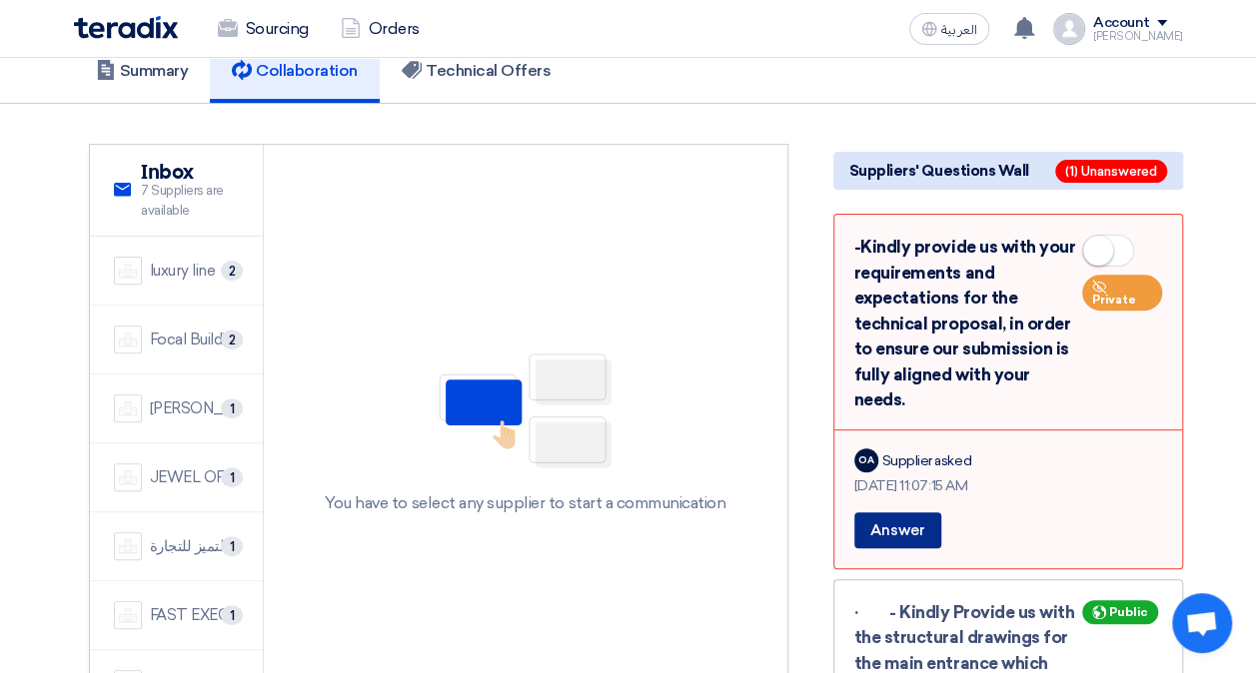
click at [895, 512] on button "Answer" at bounding box center [897, 530] width 87 height 36
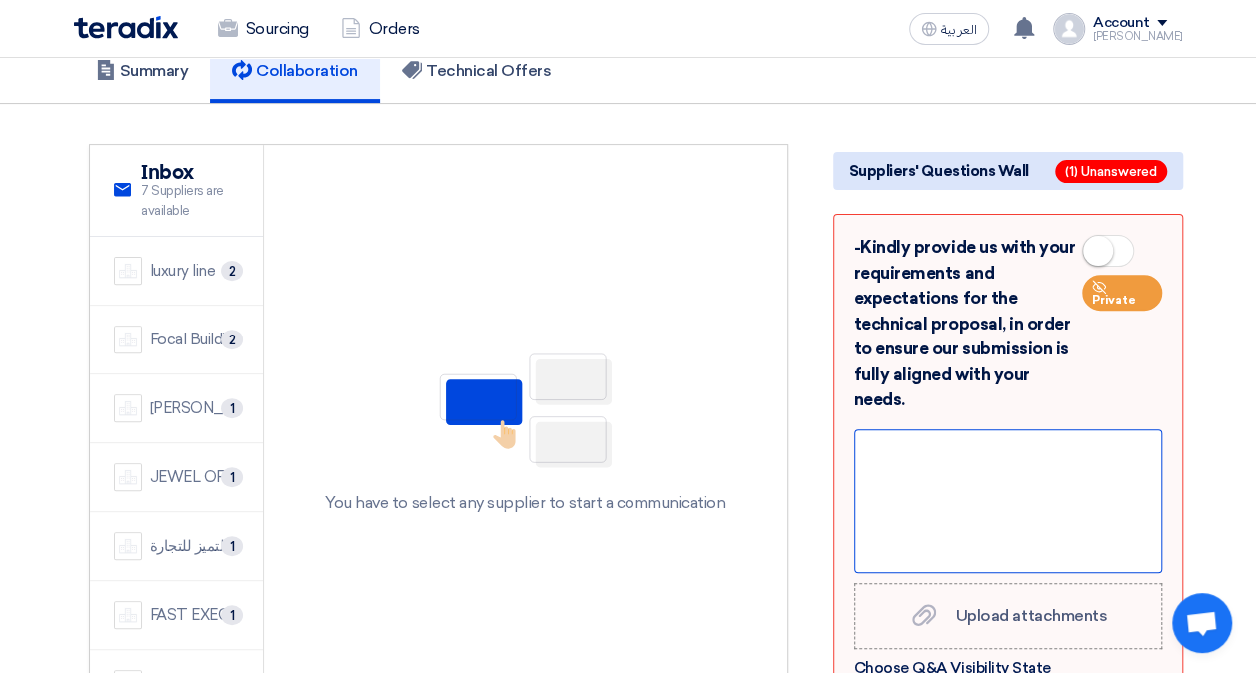
click at [906, 430] on div at bounding box center [1008, 502] width 308 height 144
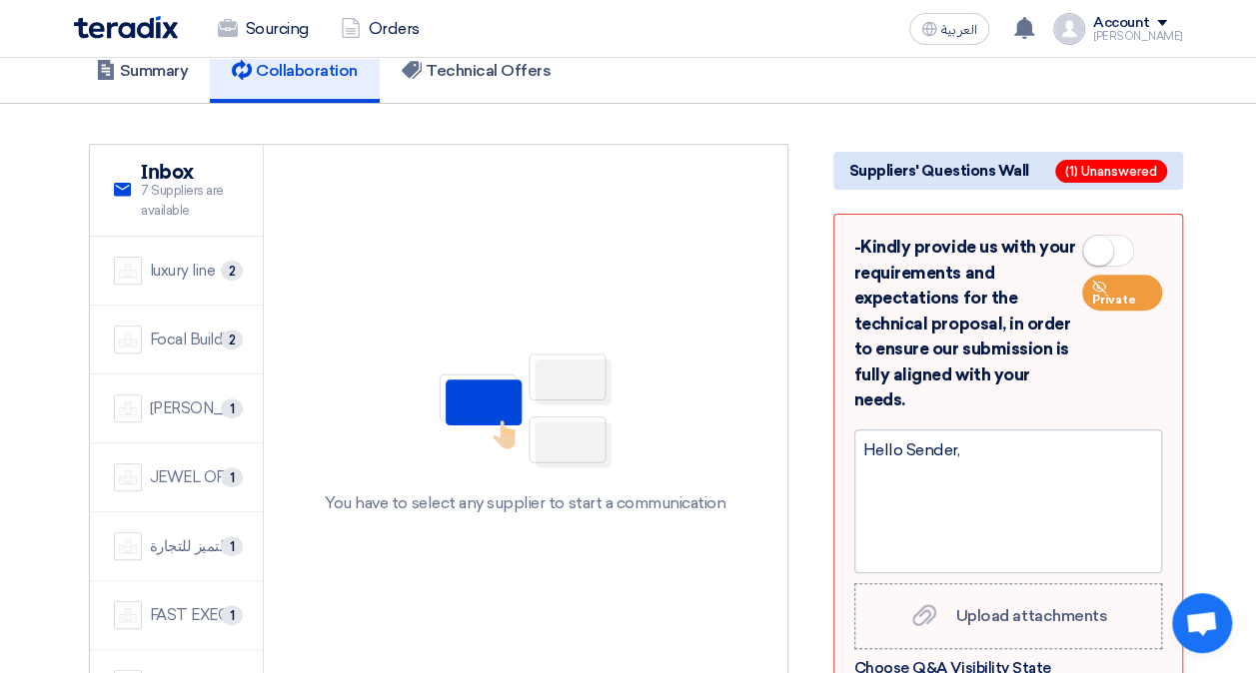
click at [1115, 235] on span at bounding box center [1108, 251] width 52 height 32
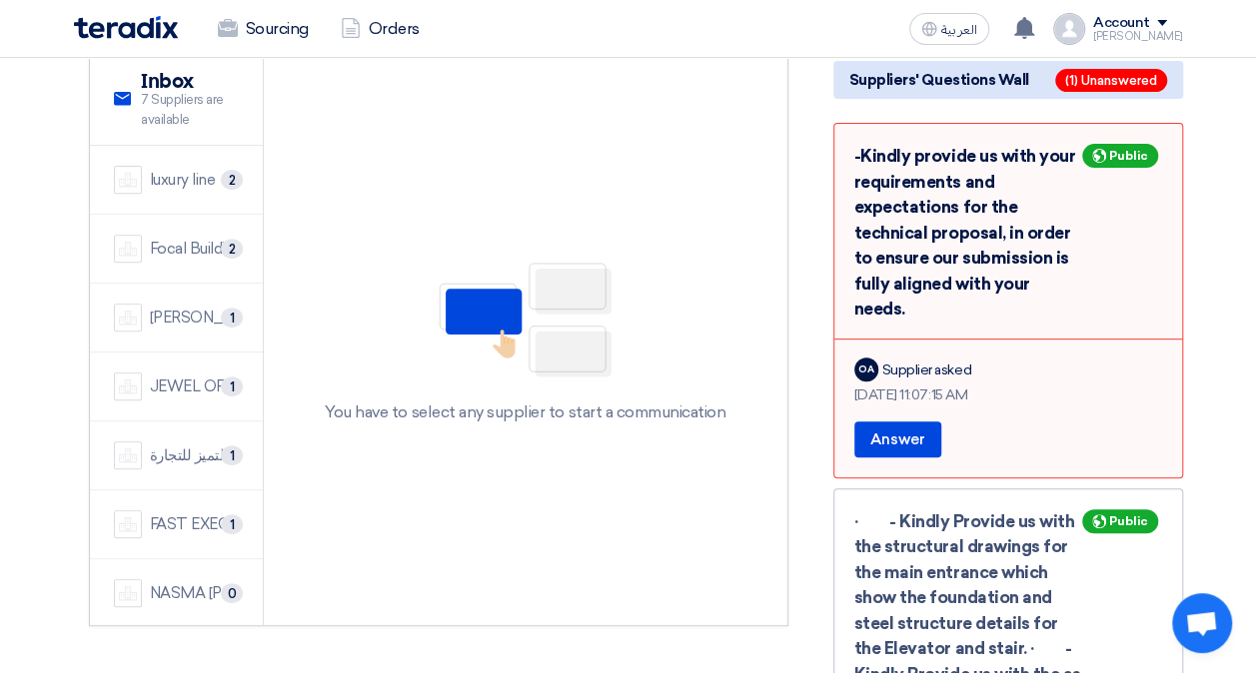
scroll to position [297, 0]
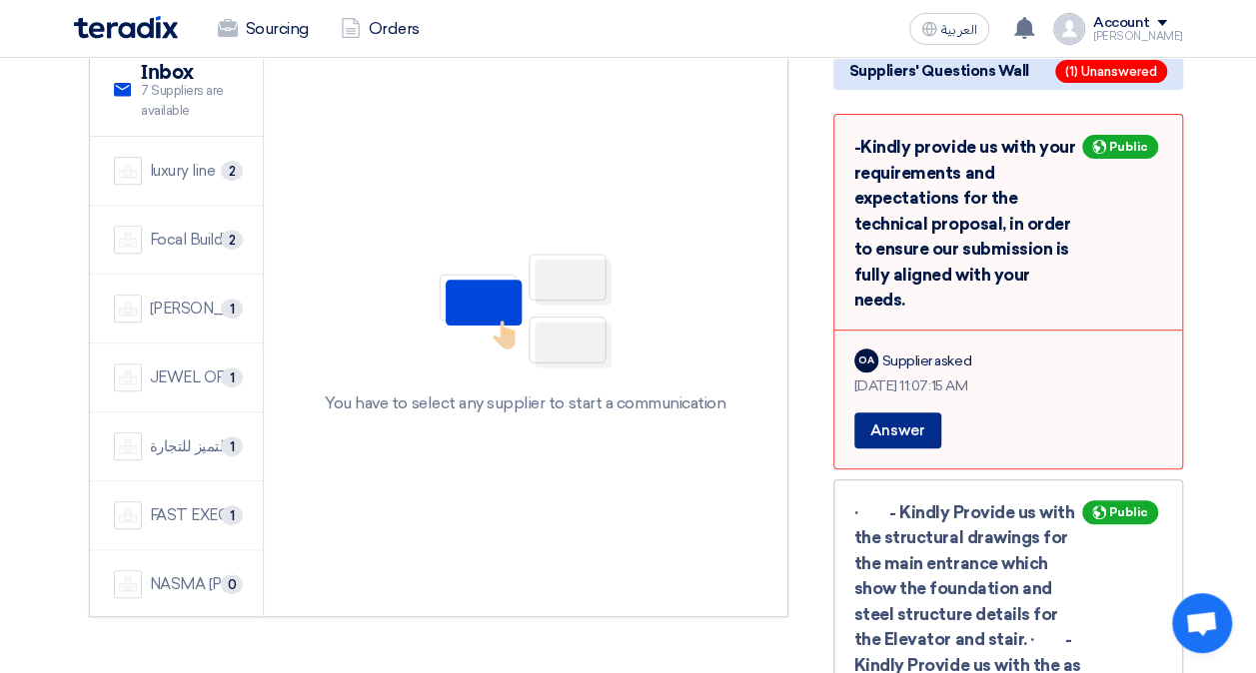
click at [889, 413] on button "Answer" at bounding box center [897, 431] width 87 height 36
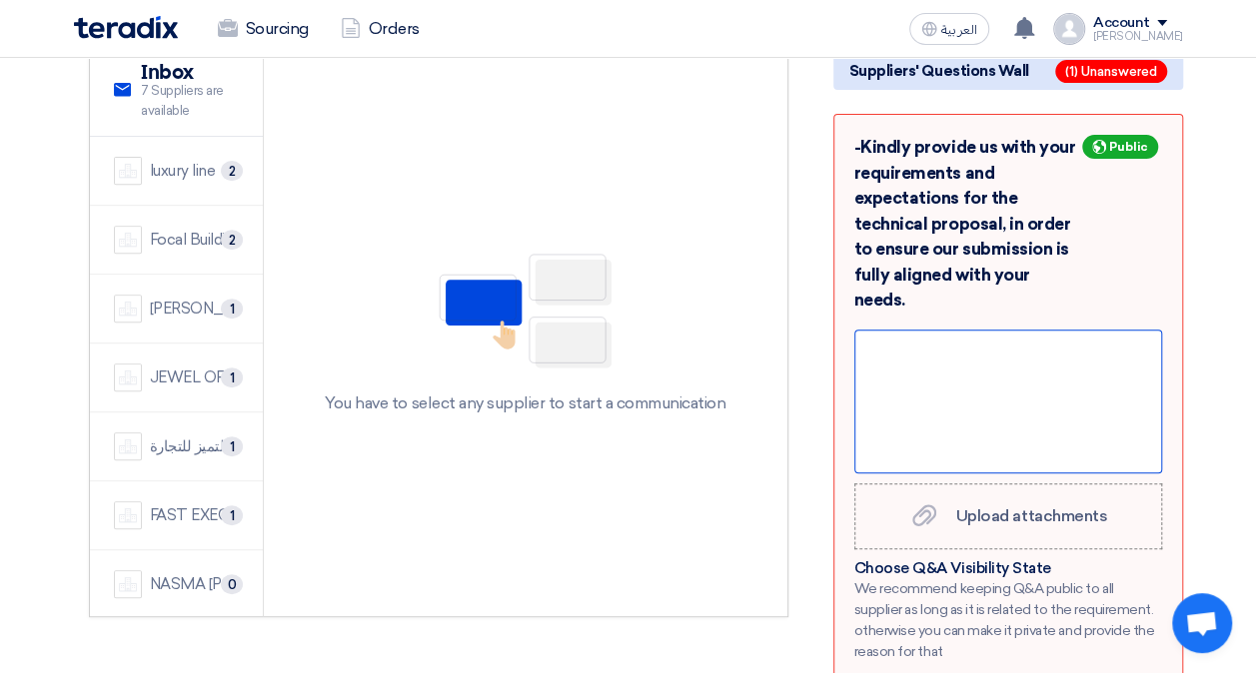
click at [921, 330] on div at bounding box center [1008, 402] width 308 height 144
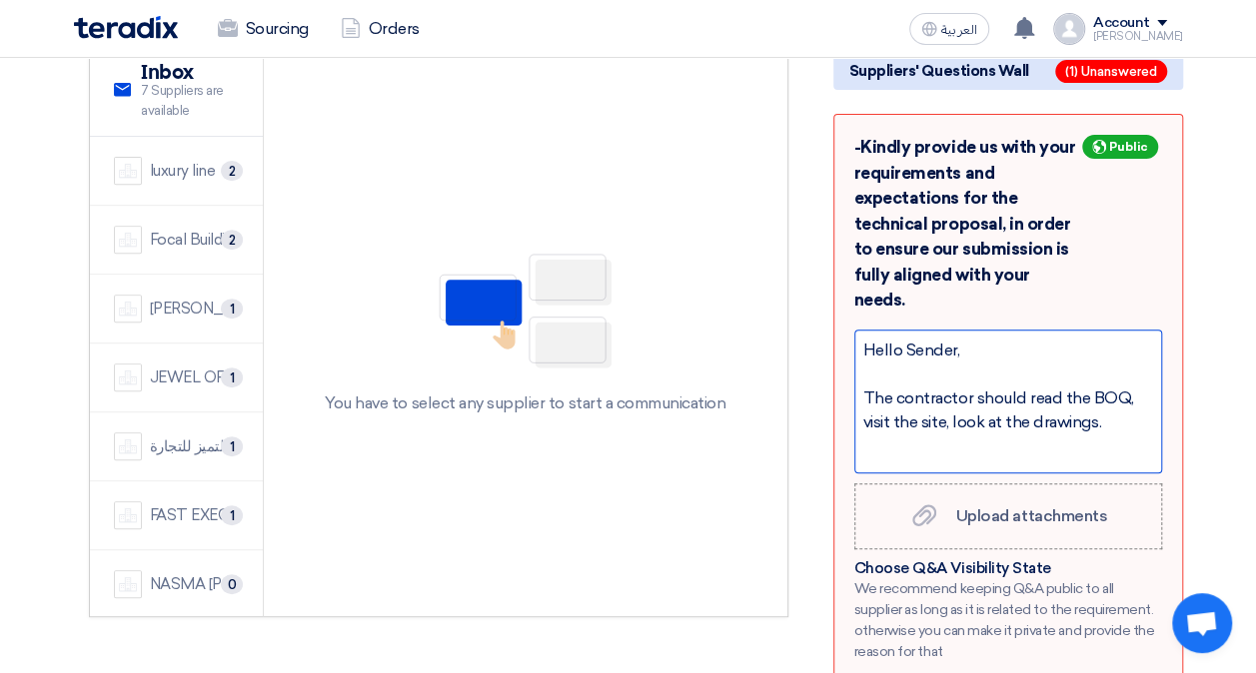
click at [950, 387] on div "The contractor should read the BOQ, visit the site, look at the drawings." at bounding box center [1008, 411] width 290 height 48
click at [1055, 397] on div "Hello Sender, The contractor should read the BOQ, visit the site, and look at t…" at bounding box center [1008, 402] width 308 height 144
drag, startPoint x: 1145, startPoint y: 367, endPoint x: 1147, endPoint y: 380, distance: 13.1
click at [1145, 387] on div "The contractor should read the BOQ, visit the site, and look at the drawings." at bounding box center [1008, 411] width 290 height 48
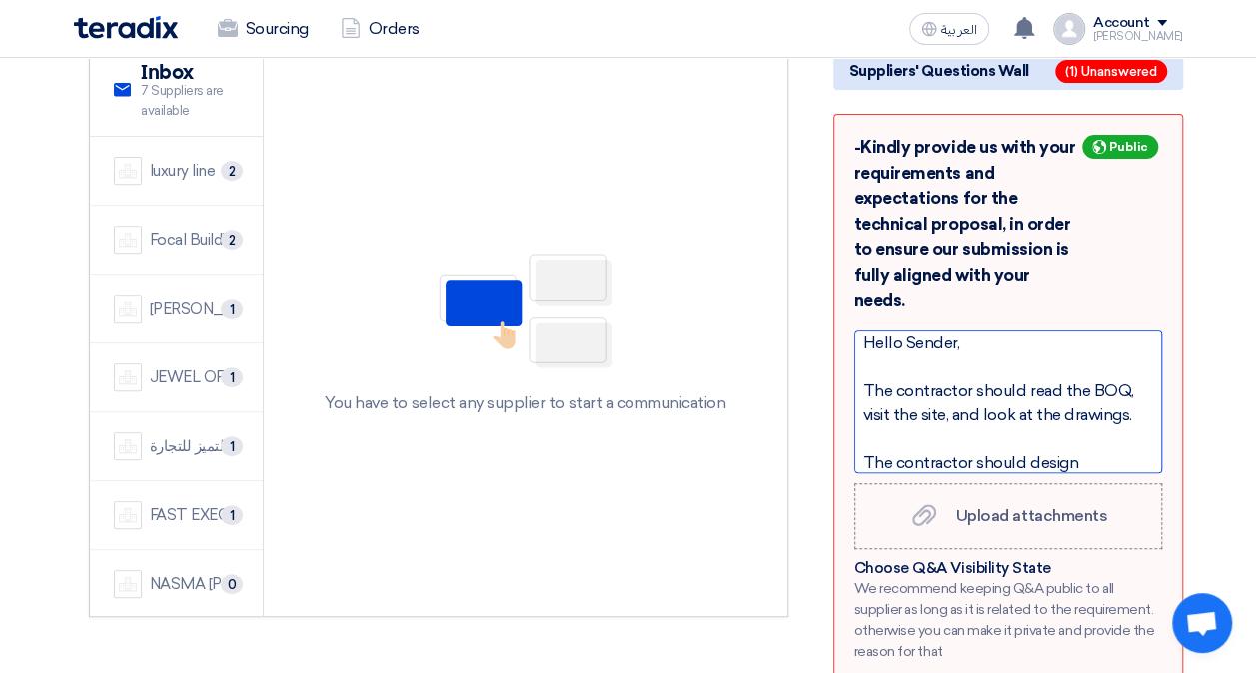
click at [1028, 452] on div "The contractor should design" at bounding box center [1008, 464] width 290 height 24
drag, startPoint x: 1117, startPoint y: 413, endPoint x: 1127, endPoint y: 420, distance: 12.2
click at [1118, 452] on div "The contractor should make design" at bounding box center [1008, 464] width 290 height 24
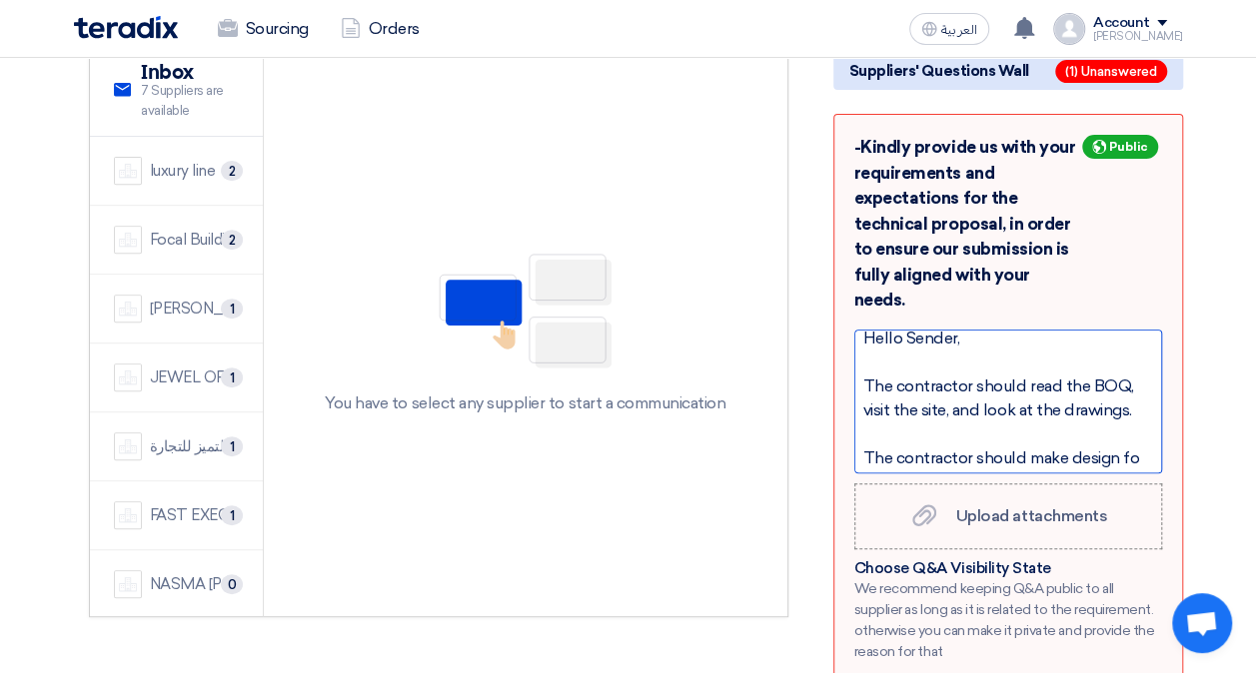
scroll to position [31, 0]
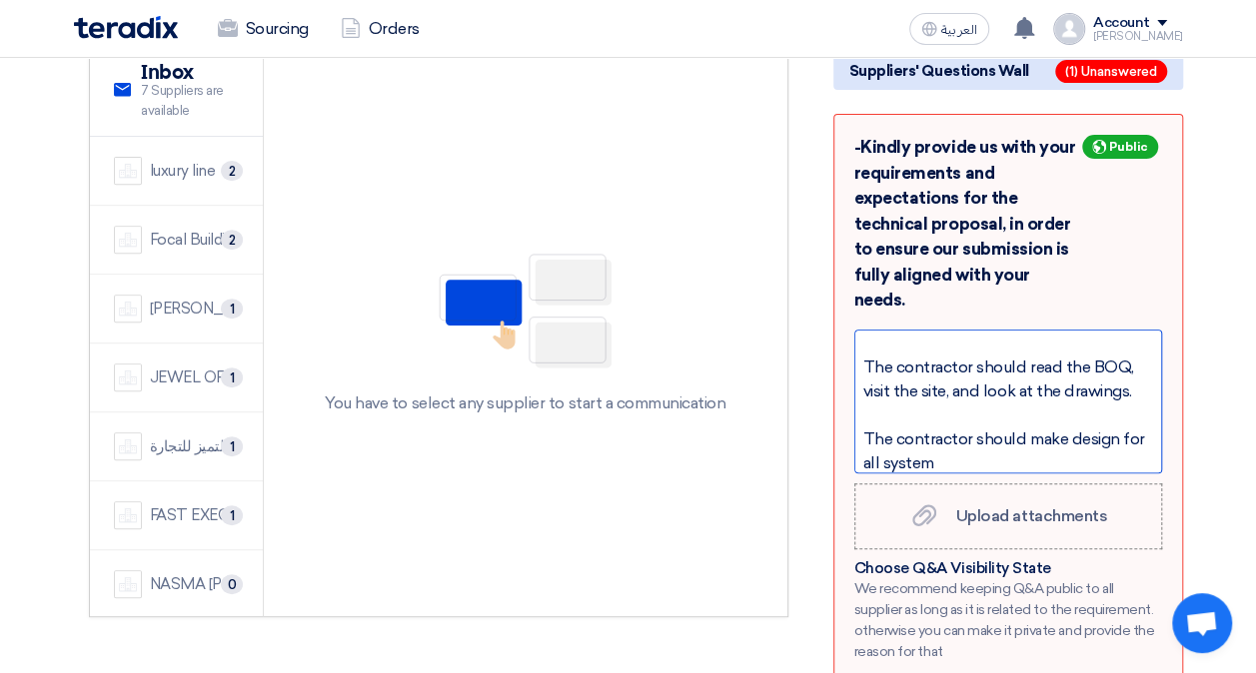
click at [1121, 428] on div "The contractor should make design for all system" at bounding box center [1008, 452] width 290 height 48
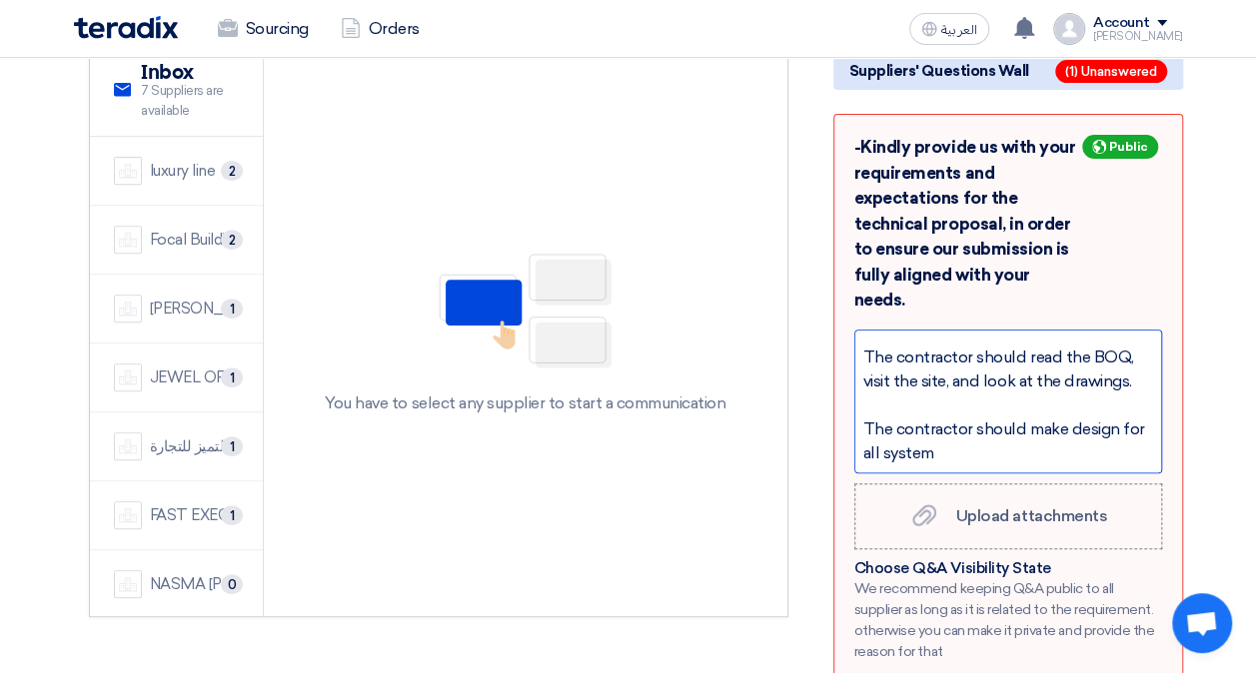
scroll to position [397, 0]
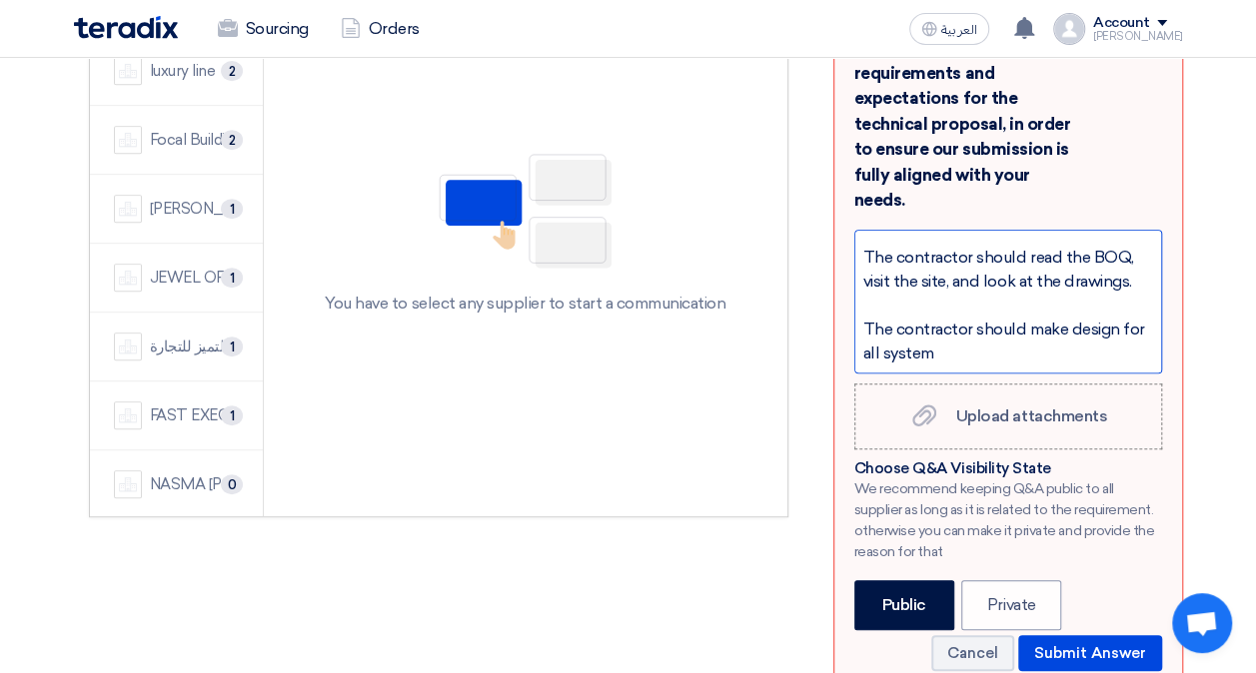
click at [973, 318] on div "The contractor should make design for all system" at bounding box center [1008, 342] width 290 height 48
click at [951, 318] on div "The contractor should make design for all system for initial approval," at bounding box center [1008, 342] width 290 height 48
click at [1101, 318] on div "The contractor should make design for all systems for initial approval," at bounding box center [1008, 342] width 290 height 48
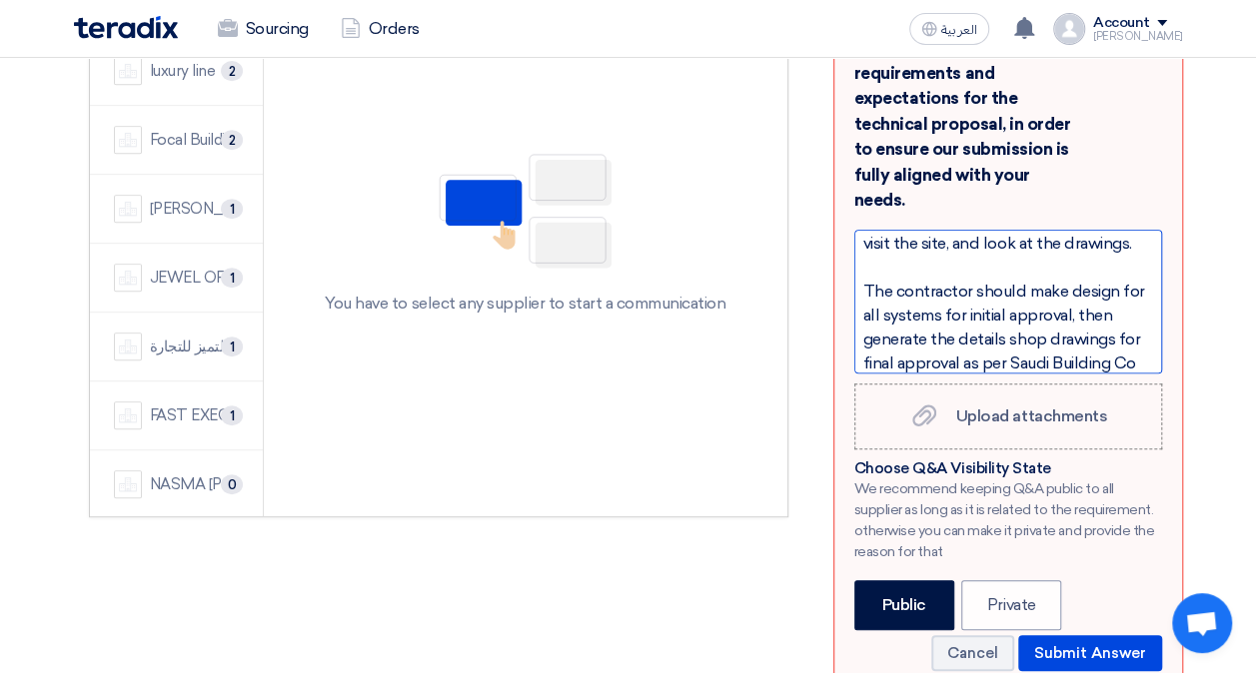
scroll to position [103, 0]
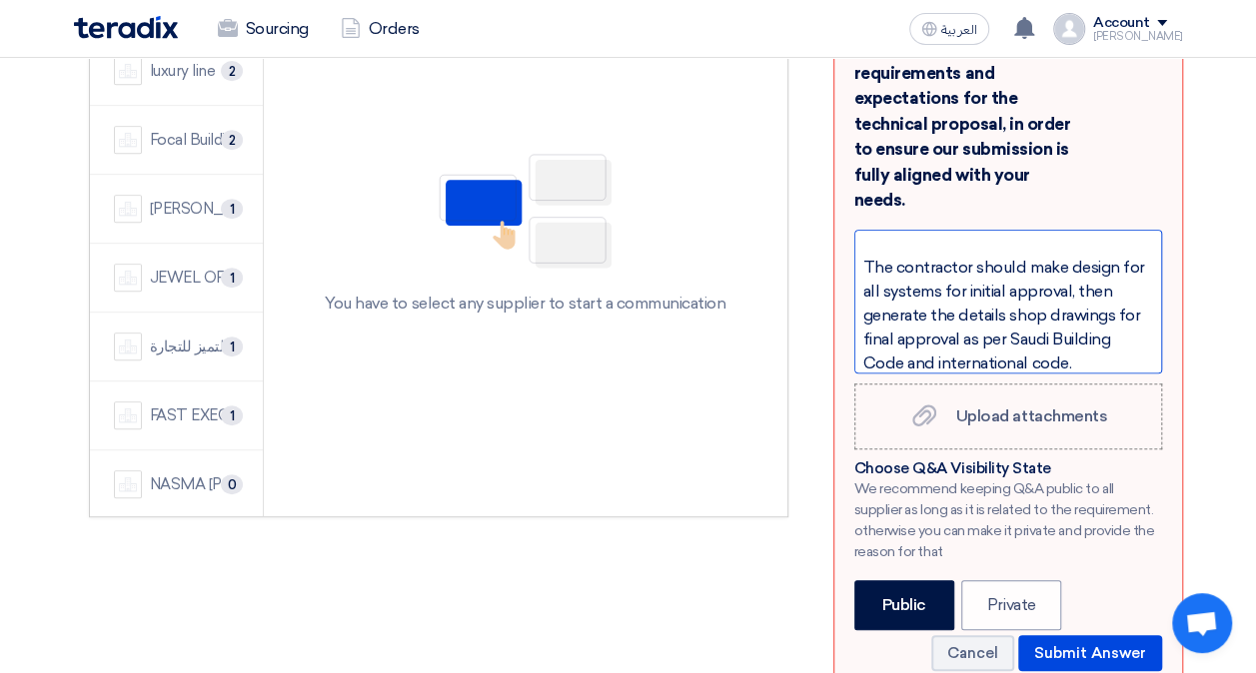
drag, startPoint x: 1025, startPoint y: 210, endPoint x: 1034, endPoint y: 226, distance: 18.3
click at [1025, 256] on div "The contractor should make design for all systems for initial approval, then ge…" at bounding box center [1008, 316] width 290 height 120
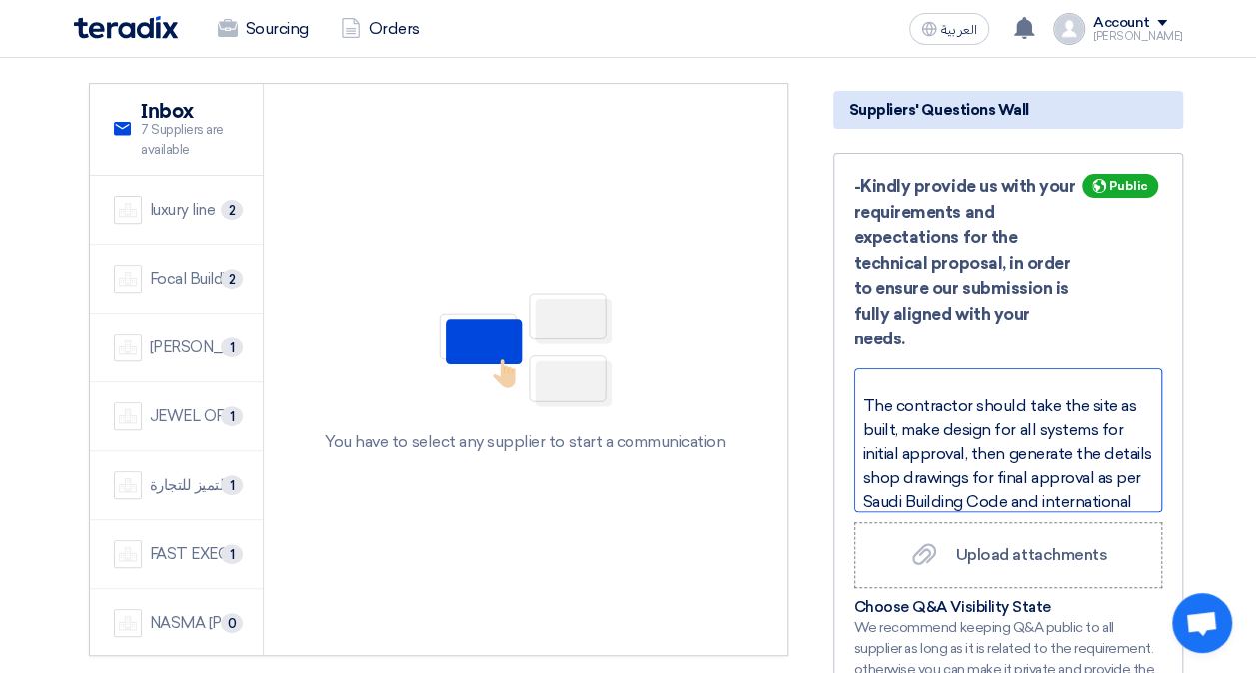
scroll to position [268, 0]
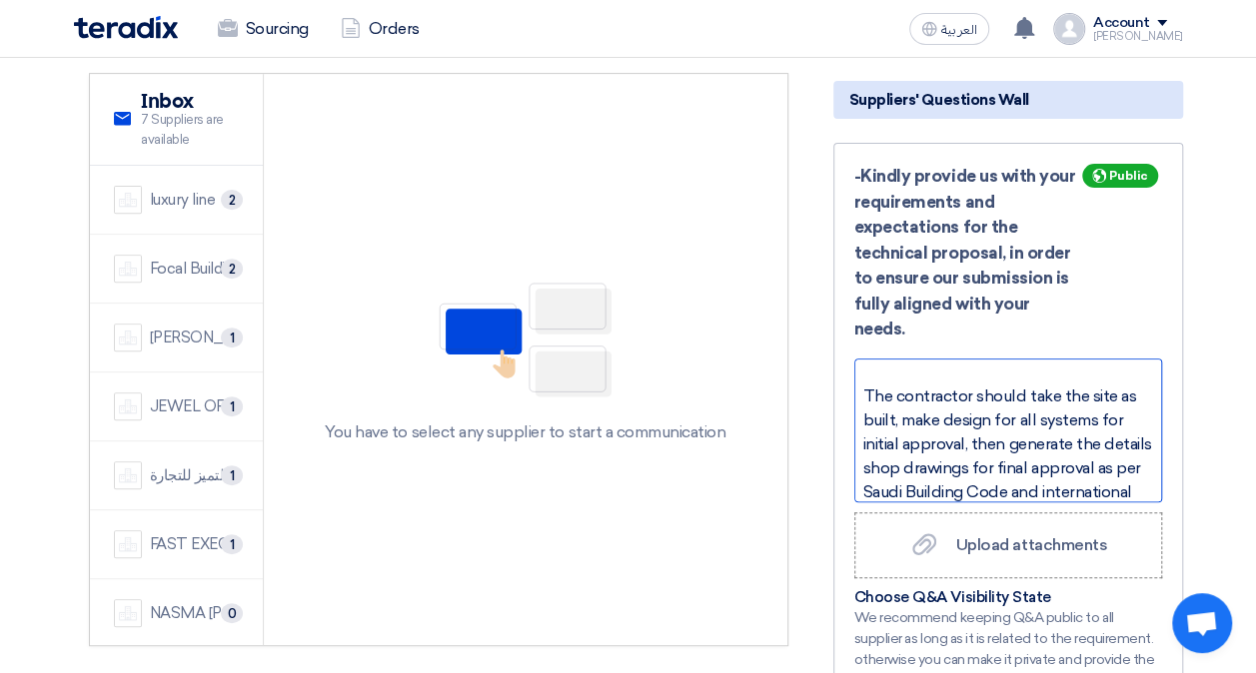
click at [877, 361] on div at bounding box center [1008, 373] width 290 height 24
drag, startPoint x: 1022, startPoint y: 344, endPoint x: 993, endPoint y: 341, distance: 29.1
click at [993, 385] on div "Foudation design and suitable for soil" at bounding box center [1008, 397] width 290 height 24
click at [1124, 385] on div "Foudation design suitable for soil" at bounding box center [1008, 397] width 290 height 24
drag, startPoint x: 1115, startPoint y: 338, endPoint x: 1073, endPoint y: 341, distance: 42.1
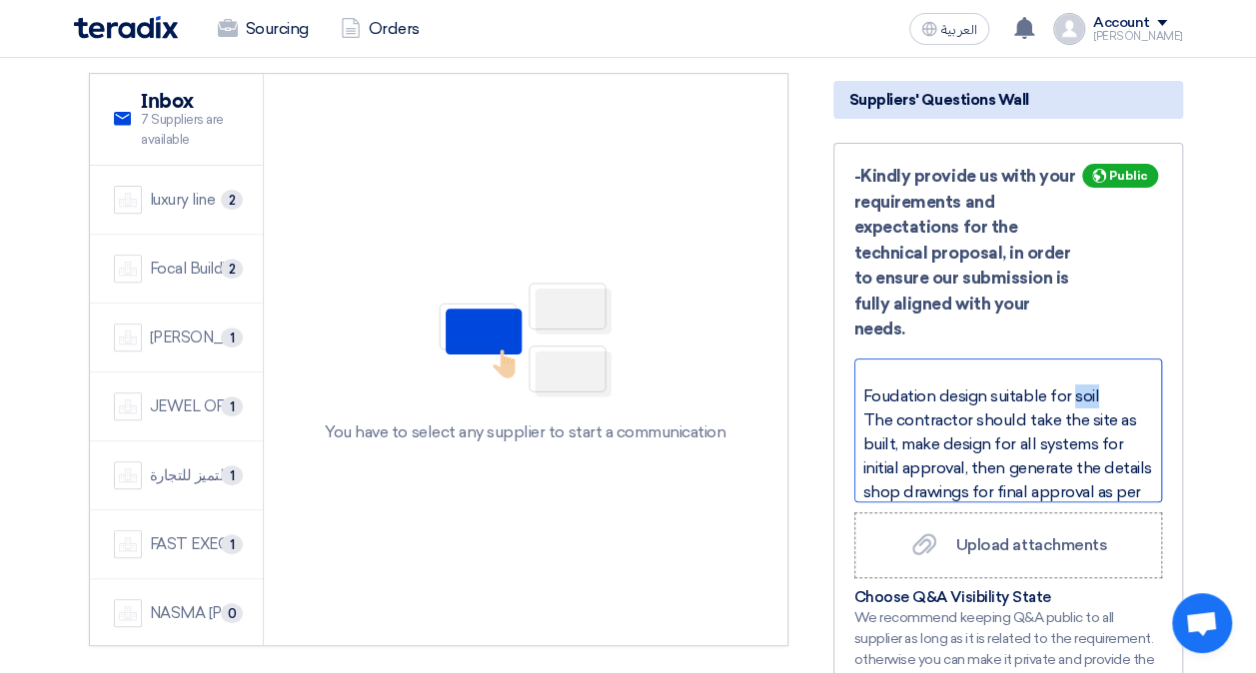
click at [1073, 385] on div "Foudation design suitable for soil" at bounding box center [1008, 397] width 290 height 24
click at [1006, 385] on div "Foundation design suitable for loading and type of soil." at bounding box center [1008, 409] width 290 height 48
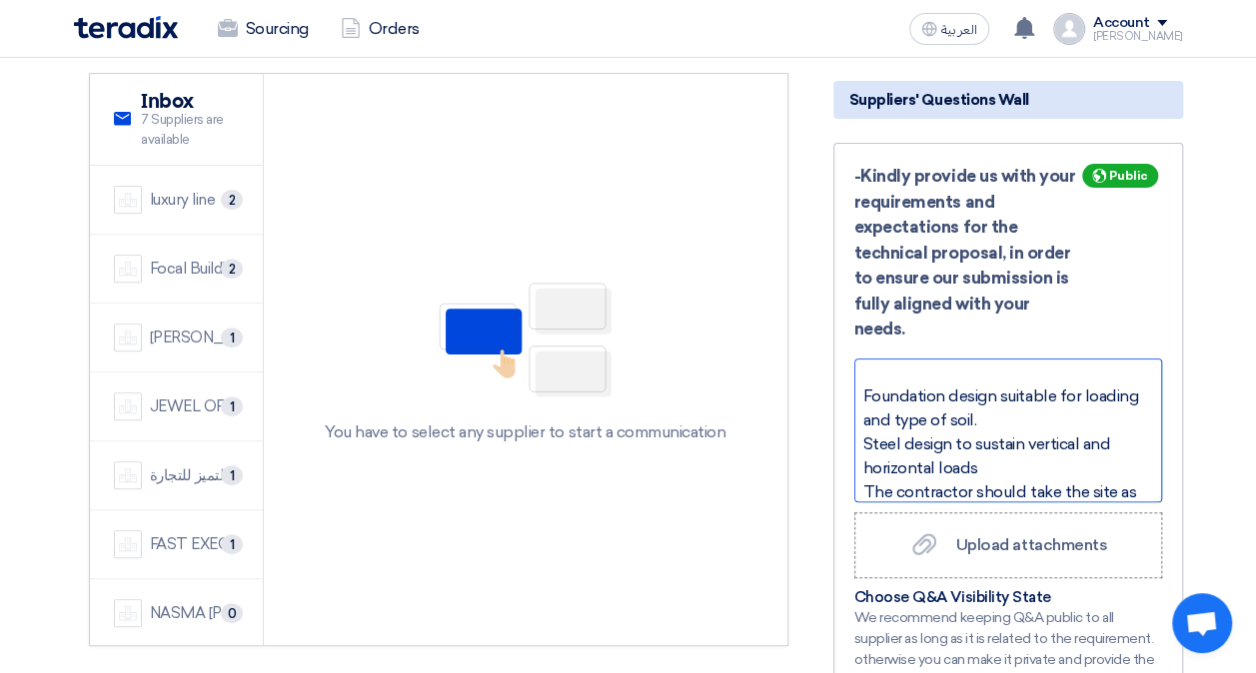
click at [1006, 433] on div "Steel design to sustain vertical and horizontal loads" at bounding box center [1008, 457] width 290 height 48
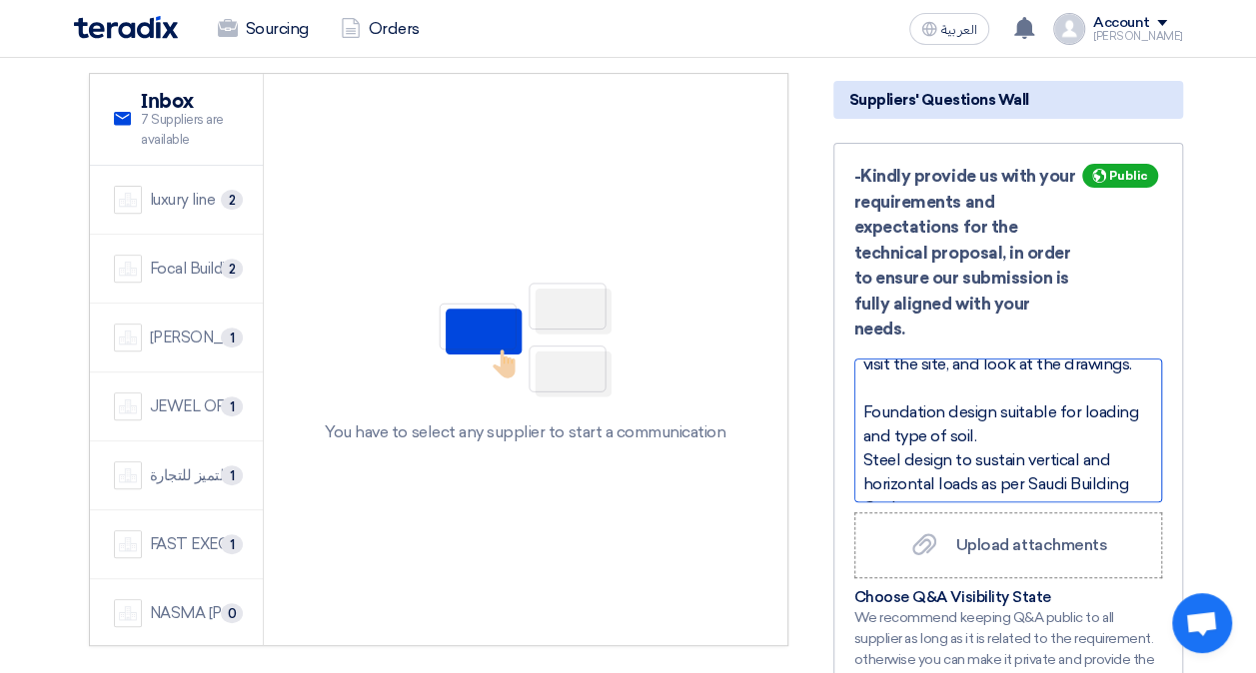
scroll to position [127, 0]
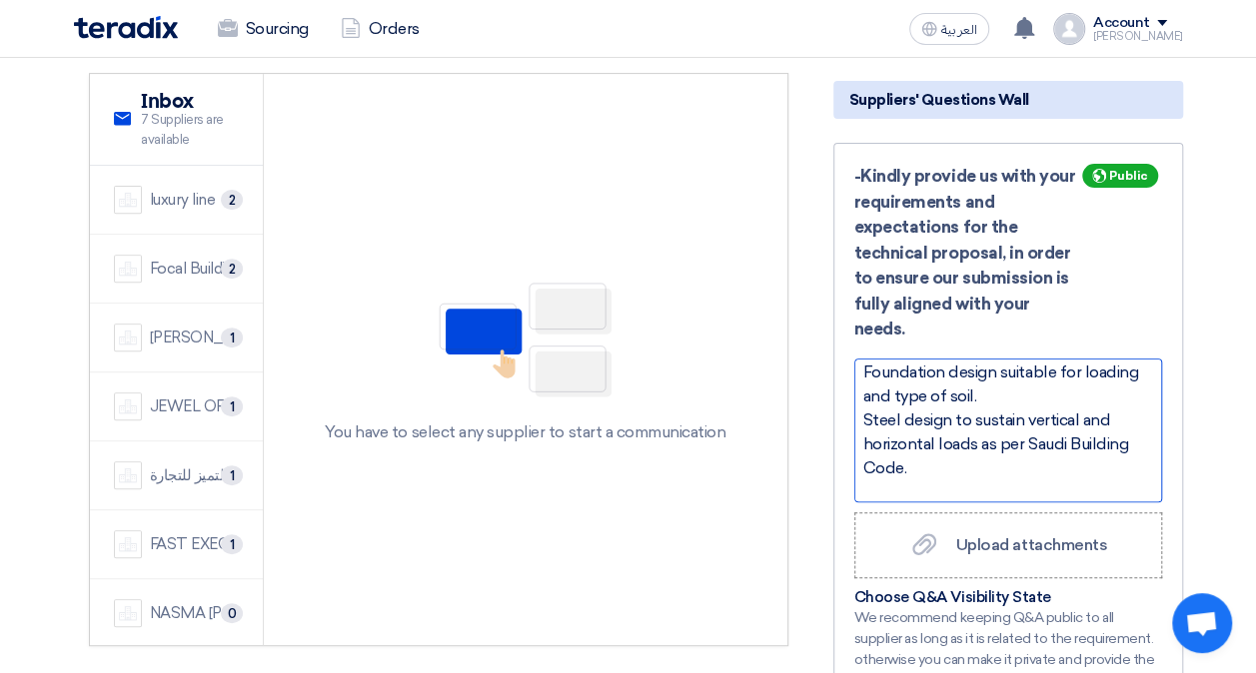
click at [916, 417] on div "Steel design to sustain vertical and horizontal loads as per Saudi Building Cod…" at bounding box center [1008, 445] width 290 height 72
click at [890, 481] on div at bounding box center [1008, 493] width 290 height 24
click at [1029, 361] on div "Foundation design suitable for loading and type of soil." at bounding box center [1008, 385] width 290 height 48
drag, startPoint x: 919, startPoint y: 422, endPoint x: 1024, endPoint y: 392, distance: 109.1
click at [1024, 409] on div "Steel design to sustain vertical and horizontal loads as per Saudi Building Cod…" at bounding box center [1008, 445] width 290 height 72
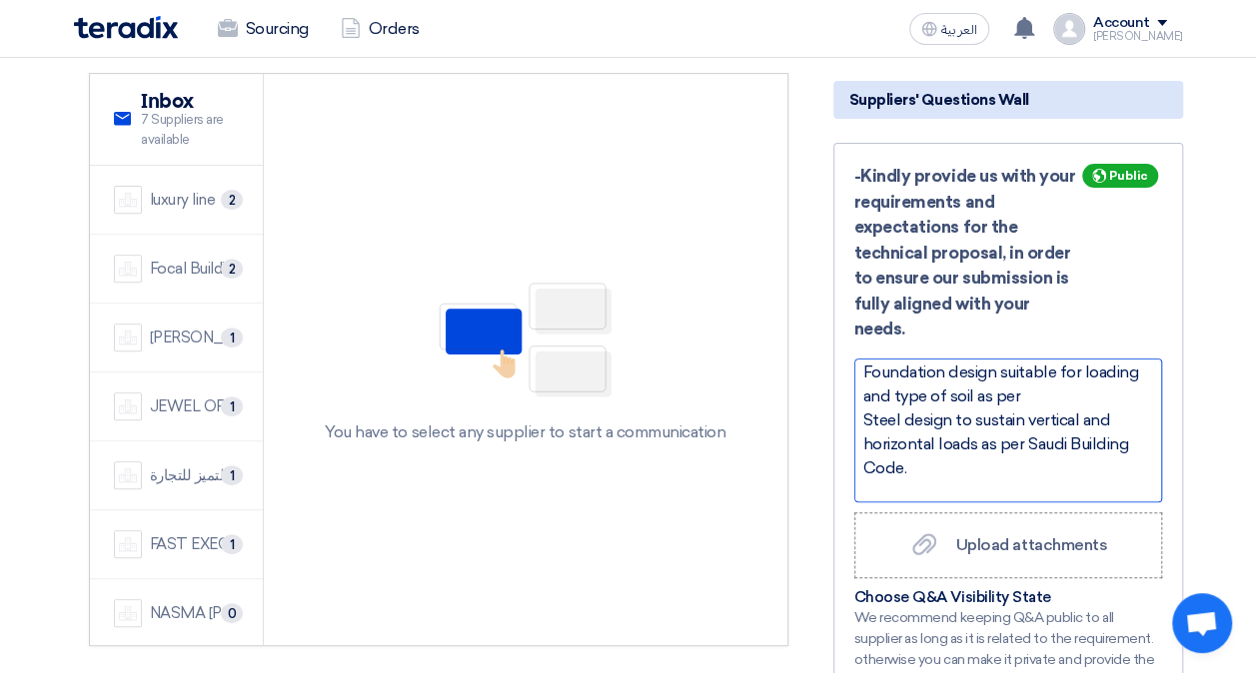
copy div "Saudi Building Code."
click at [1023, 361] on div "Foundation design suitable for loading and type of soil as per" at bounding box center [1008, 385] width 290 height 48
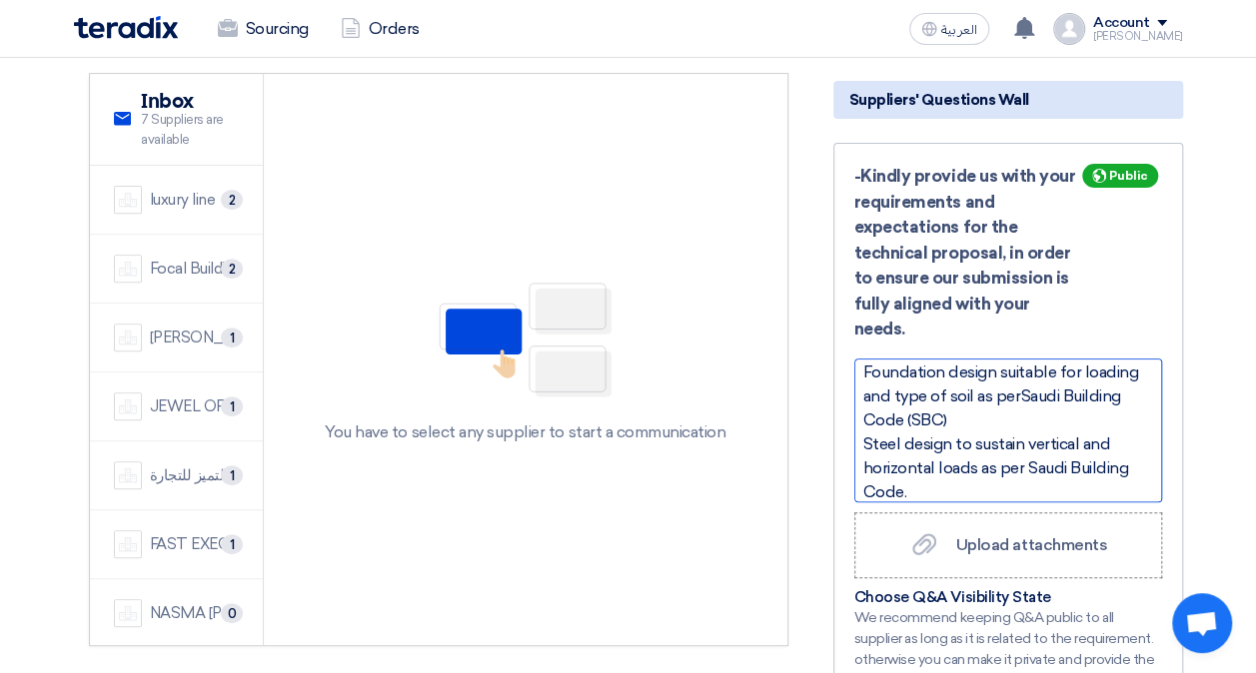
click at [936, 444] on div "Steel design to sustain vertical and horizontal loads as per Saudi Building Cod…" at bounding box center [1008, 469] width 290 height 72
click at [1079, 433] on div "Steel design to sustain vertical and horizontal loads as per SBC." at bounding box center [1008, 457] width 290 height 48
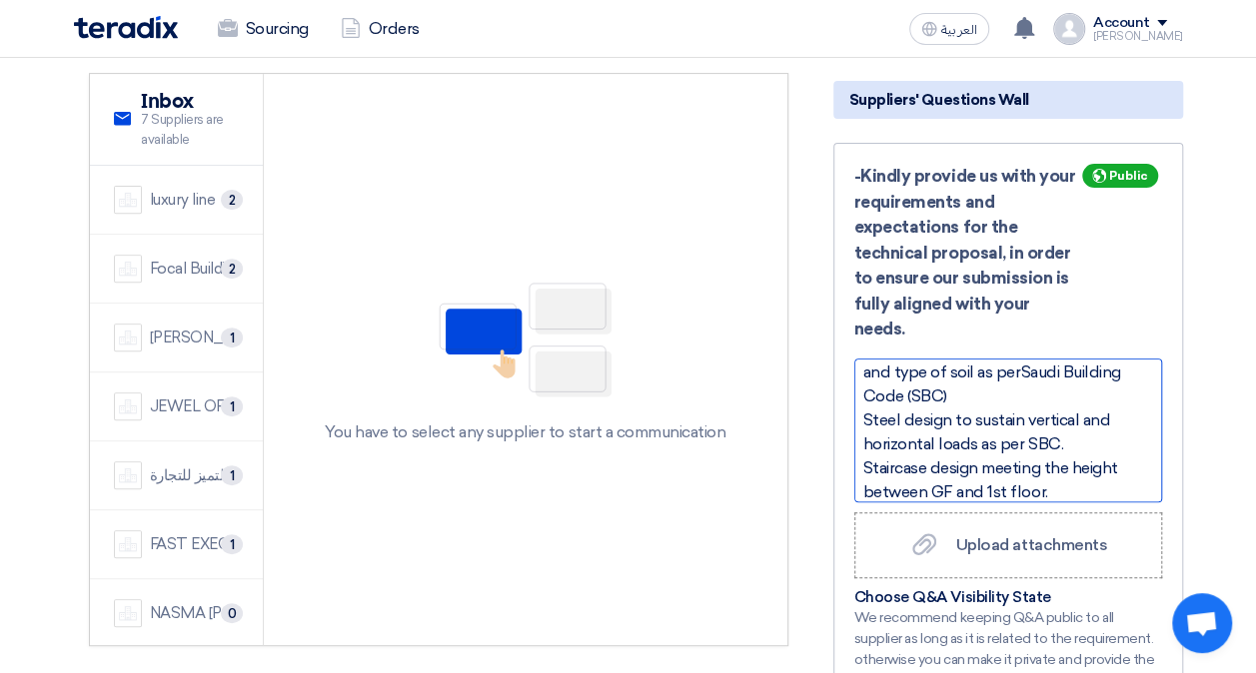
scroll to position [175, 0]
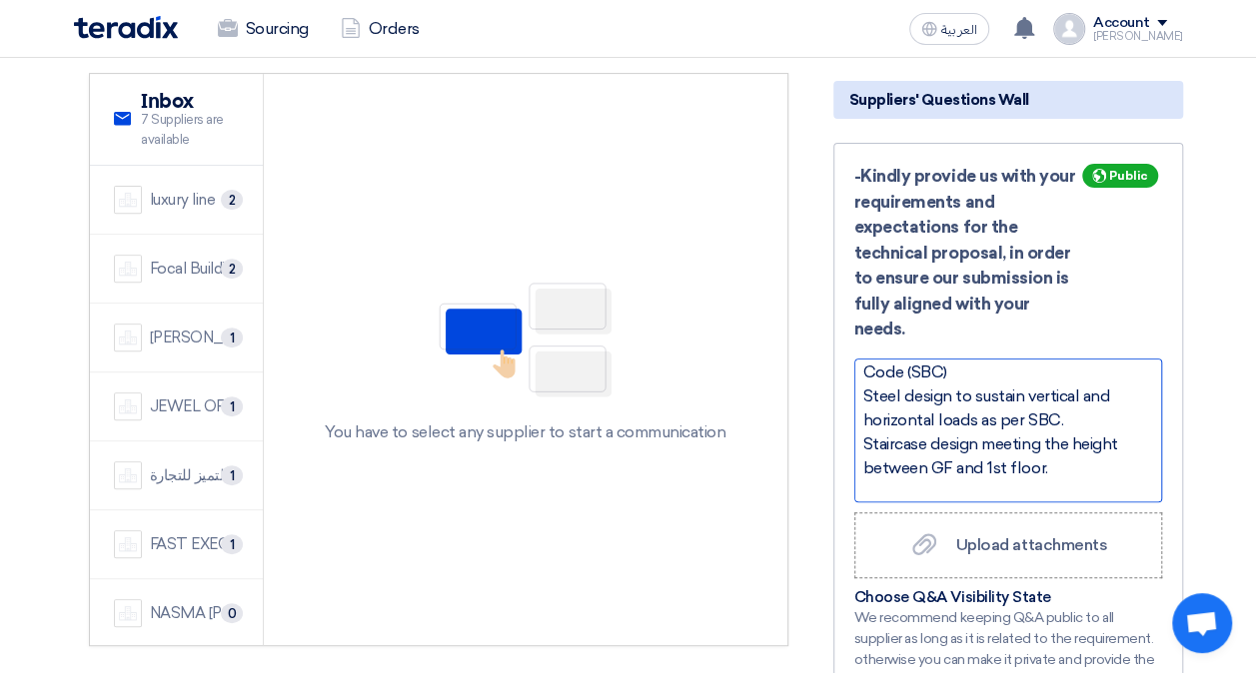
click at [1061, 433] on div "Staircase design meeting the height between GF and 1st floor." at bounding box center [1008, 457] width 290 height 48
click at [1037, 433] on div "Staircase design meeting the height between GF and 1st floor." at bounding box center [1008, 457] width 290 height 48
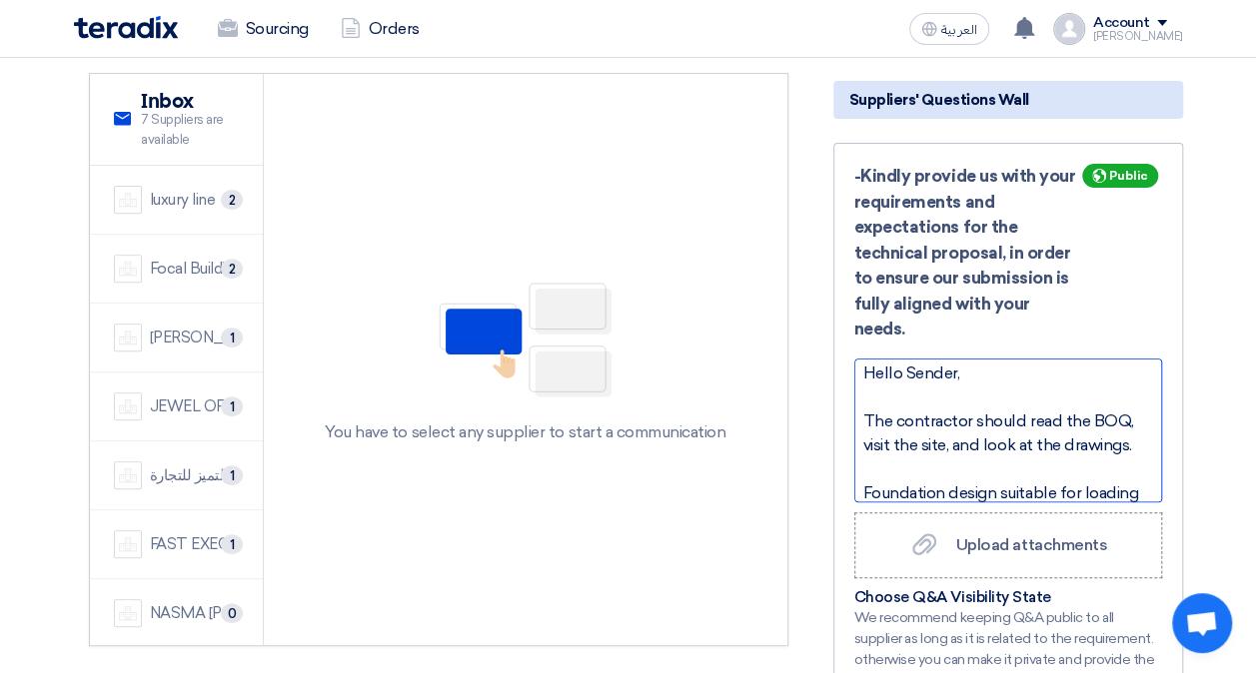
scroll to position [0, 0]
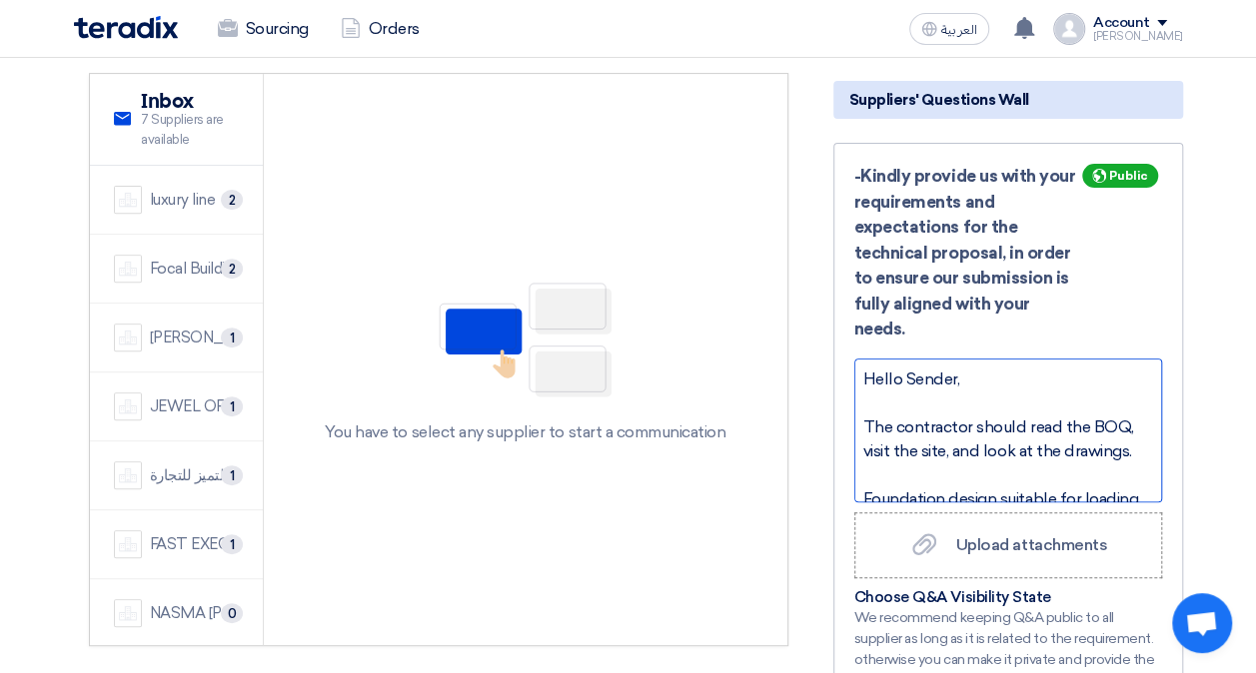
click at [1126, 416] on div "The contractor should read the BOQ, visit the site, and look at the drawings." at bounding box center [1008, 440] width 290 height 48
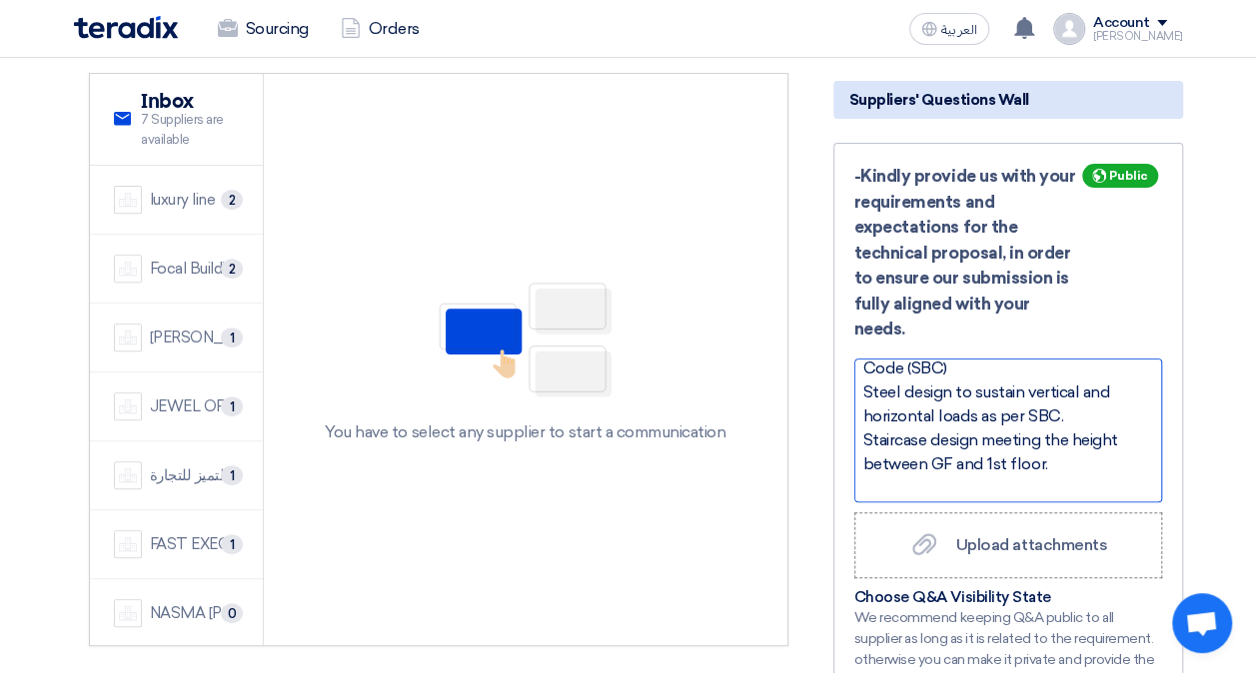
scroll to position [247, 0]
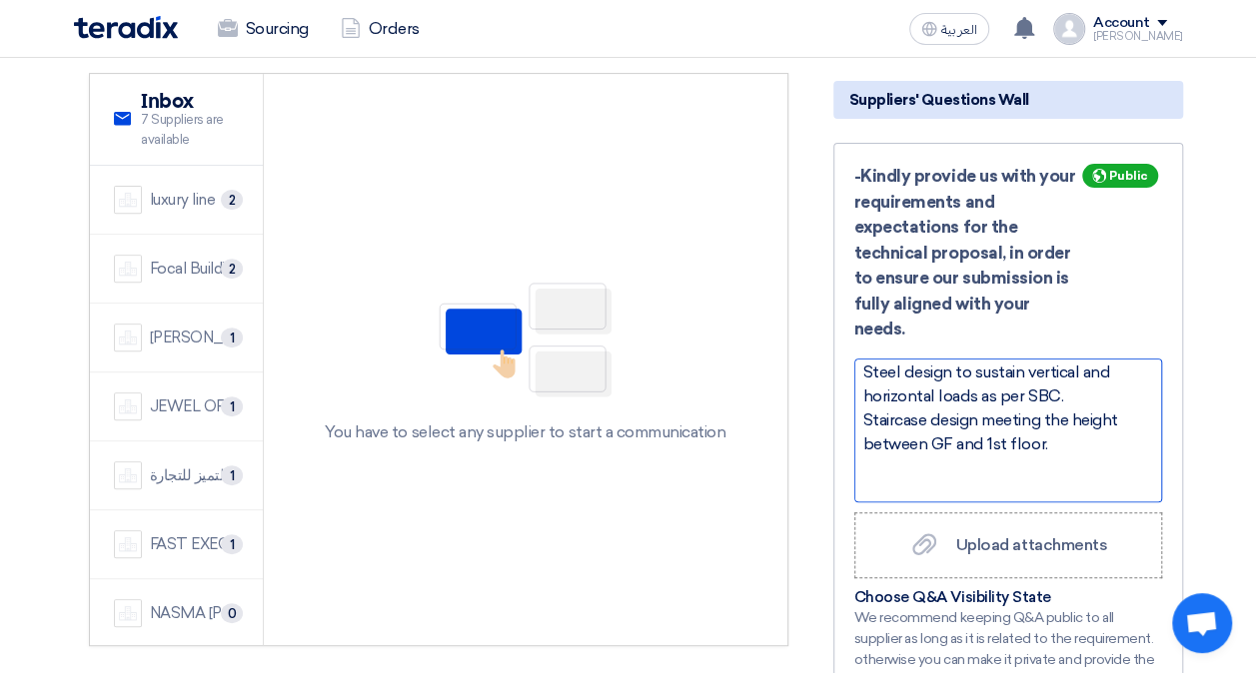
click at [1060, 409] on div "Staircase design meeting the height between GF and 1st floor." at bounding box center [1008, 433] width 290 height 48
click at [1081, 457] on div "Roof sandwich panel of main entrance U is less than 0.273W/m2*K." at bounding box center [1008, 481] width 290 height 48
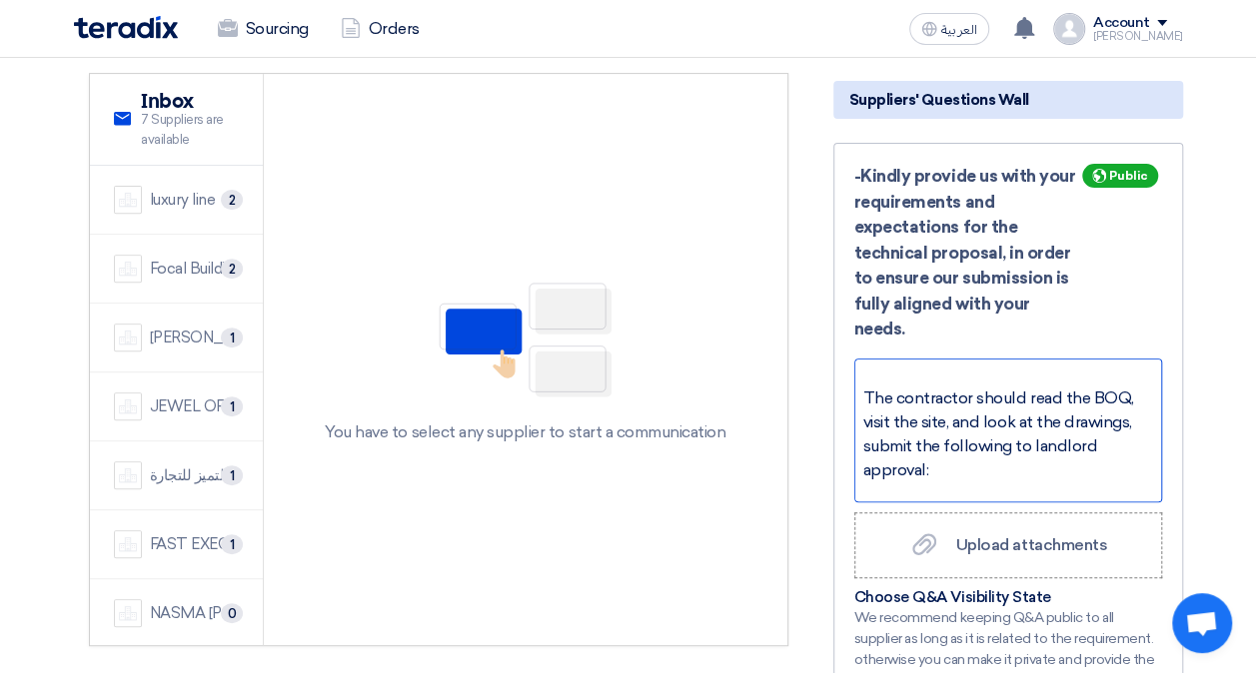
scroll to position [30, 0]
click at [1128, 386] on div "The contractor should read the BOQ, visit the site, and look at the drawings, s…" at bounding box center [1008, 434] width 290 height 96
drag, startPoint x: 979, startPoint y: 372, endPoint x: 1031, endPoint y: 372, distance: 51.9
click at [1031, 386] on div "The contractor should read the BOQ, visit the site, and look at the drawings, s…" at bounding box center [1008, 434] width 290 height 96
drag, startPoint x: 1027, startPoint y: 371, endPoint x: 985, endPoint y: 370, distance: 42.0
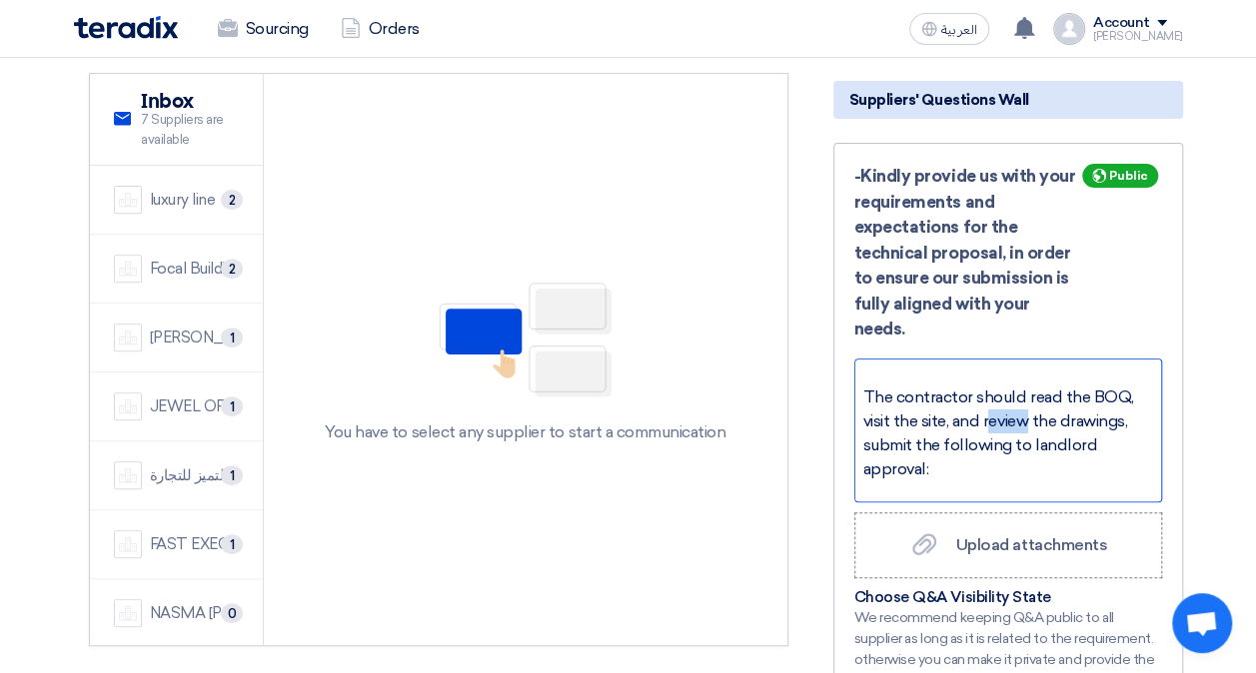
click at [985, 386] on div "The contractor should read the BOQ, visit the site, and review the drawings, su…" at bounding box center [1008, 434] width 290 height 96
click at [1027, 386] on div "The contractor should read the BOQ, visit the site, and review the drawings, su…" at bounding box center [1008, 434] width 290 height 96
click at [929, 392] on div "The contractor should read the BOQ, visit the site, and review/study the drawin…" at bounding box center [1008, 434] width 290 height 96
drag, startPoint x: 922, startPoint y: 436, endPoint x: 951, endPoint y: 456, distance: 35.2
click at [925, 458] on div "Submit the following to landlord approval:" at bounding box center [1008, 482] width 290 height 48
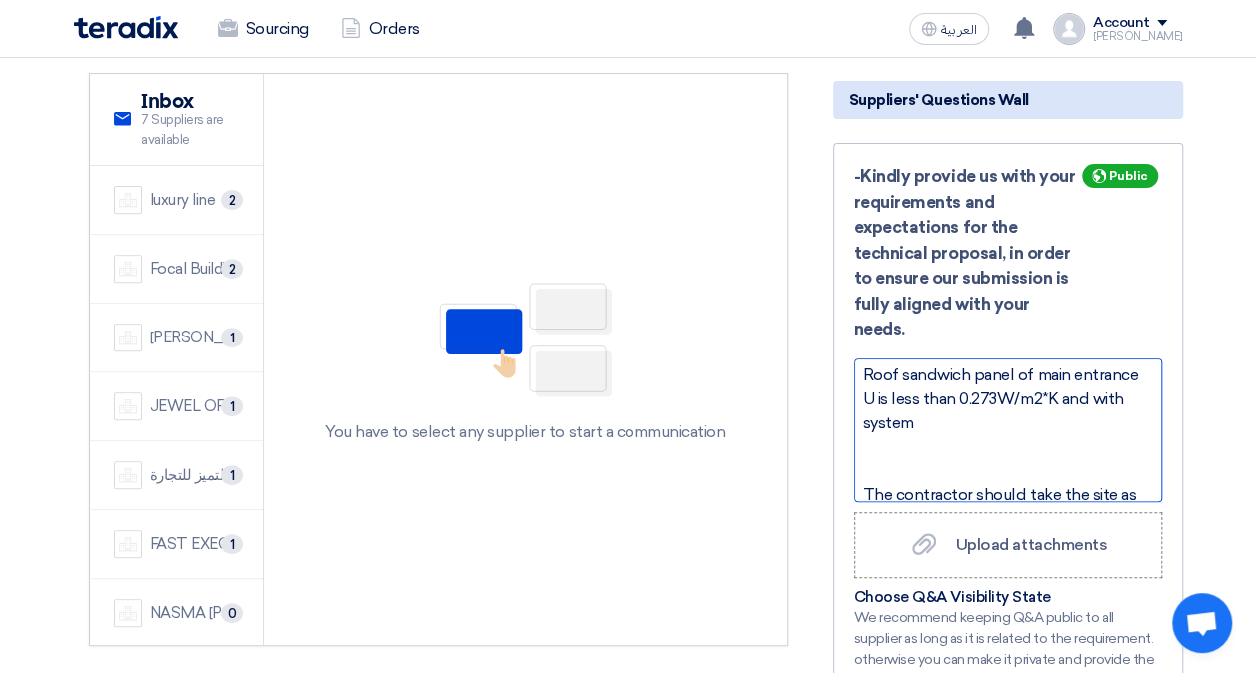
scroll to position [391, 0]
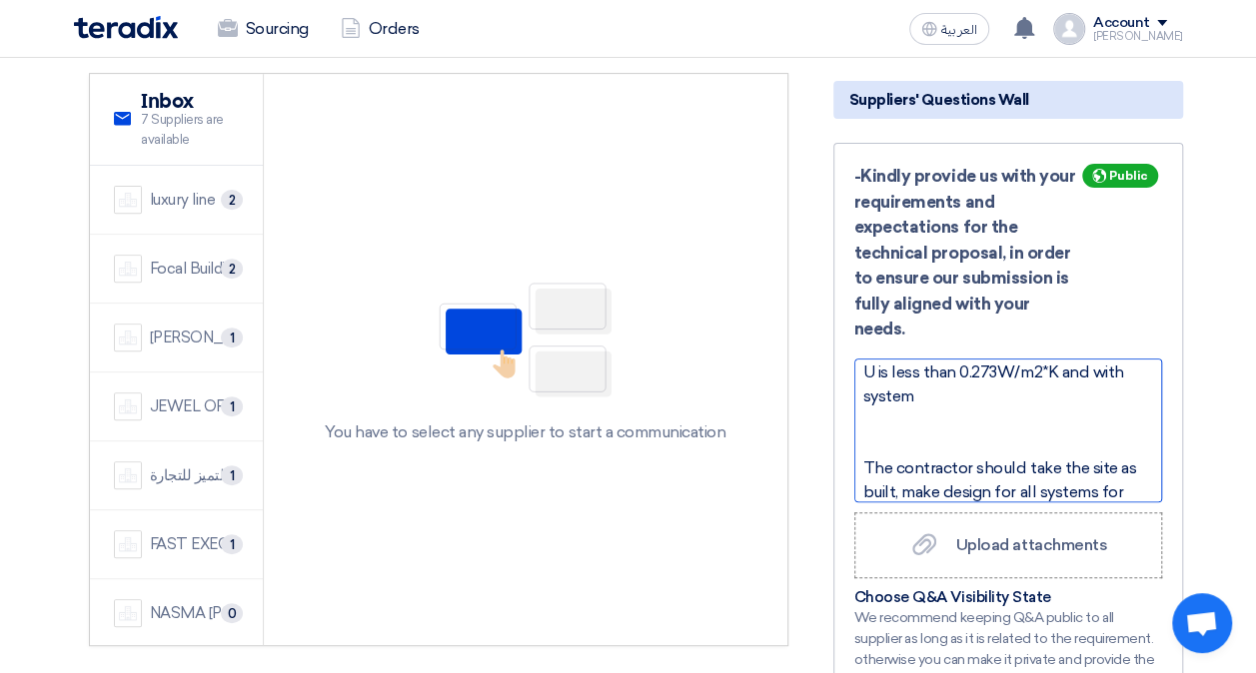
click at [961, 342] on div "Roof sandwich panel of main entrance U is less than 0.273W/m2*K and with system" at bounding box center [1008, 373] width 290 height 72
drag, startPoint x: 923, startPoint y: 342, endPoint x: 861, endPoint y: 344, distance: 62.0
click at [863, 344] on div "Roof sandwich panel of main entrance U is less than 0.273W/m2*K and with system" at bounding box center [1008, 373] width 290 height 72
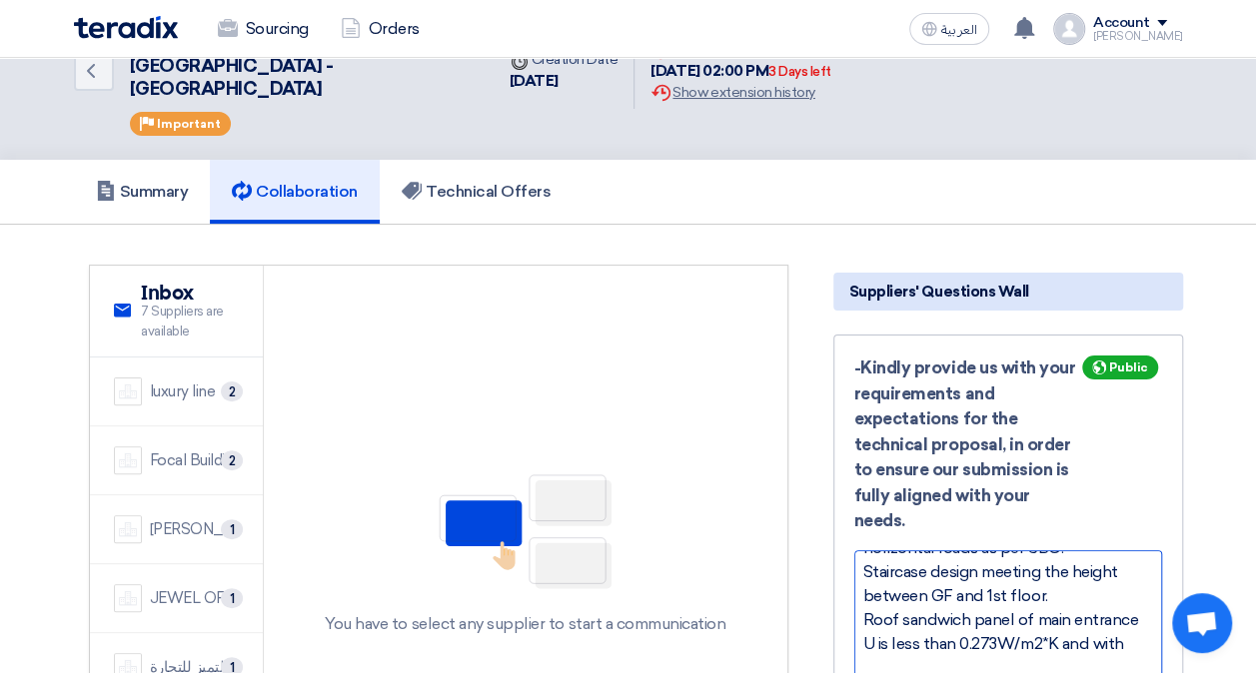
scroll to position [0, 0]
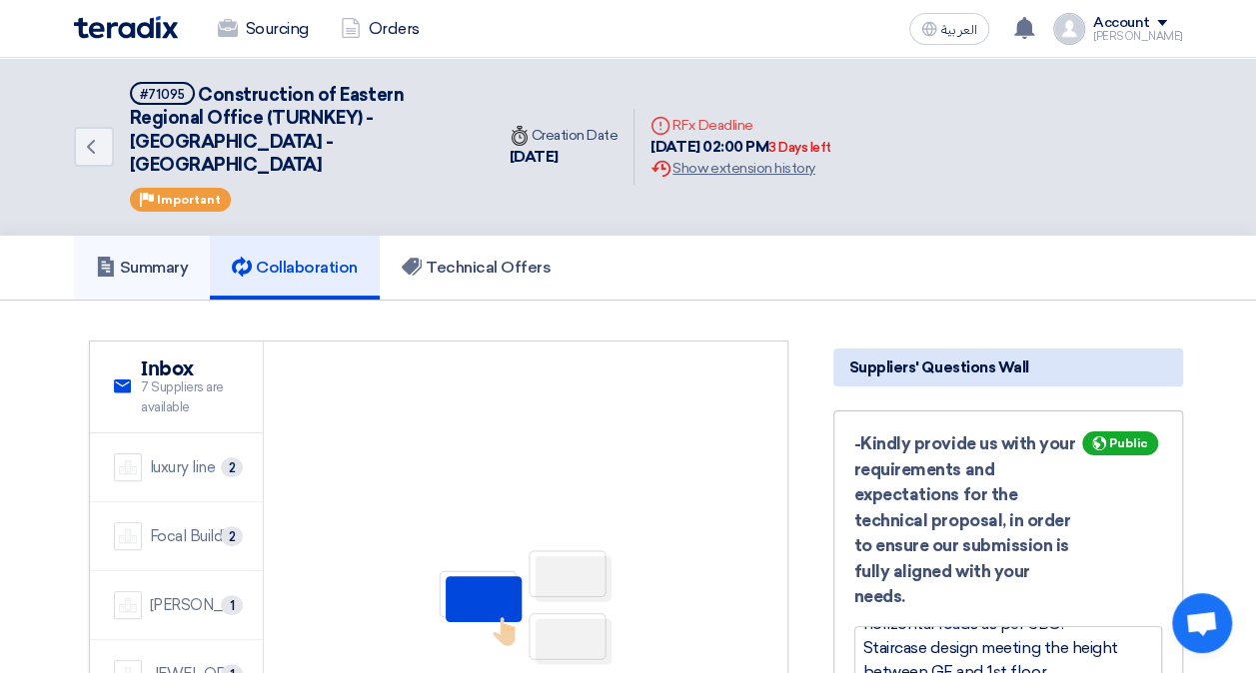
click at [156, 258] on h5 "Summary" at bounding box center [142, 268] width 93 height 20
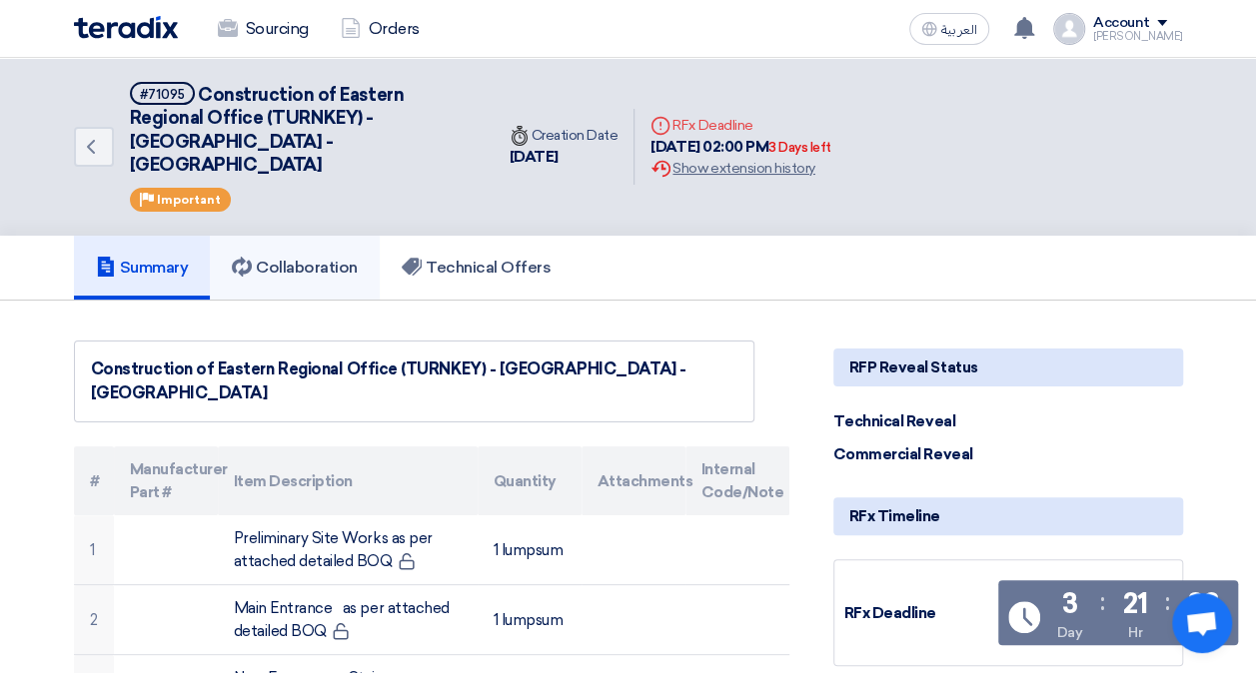
click at [336, 258] on h5 "Collaboration" at bounding box center [295, 268] width 126 height 20
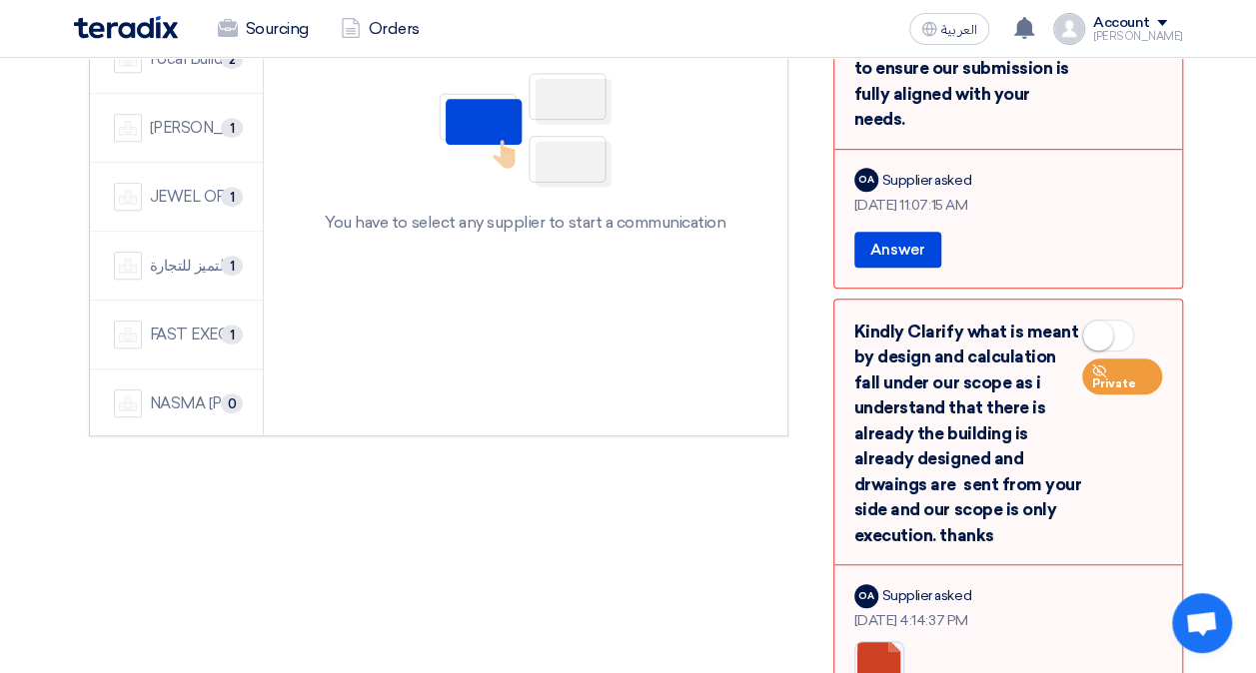
scroll to position [286, 0]
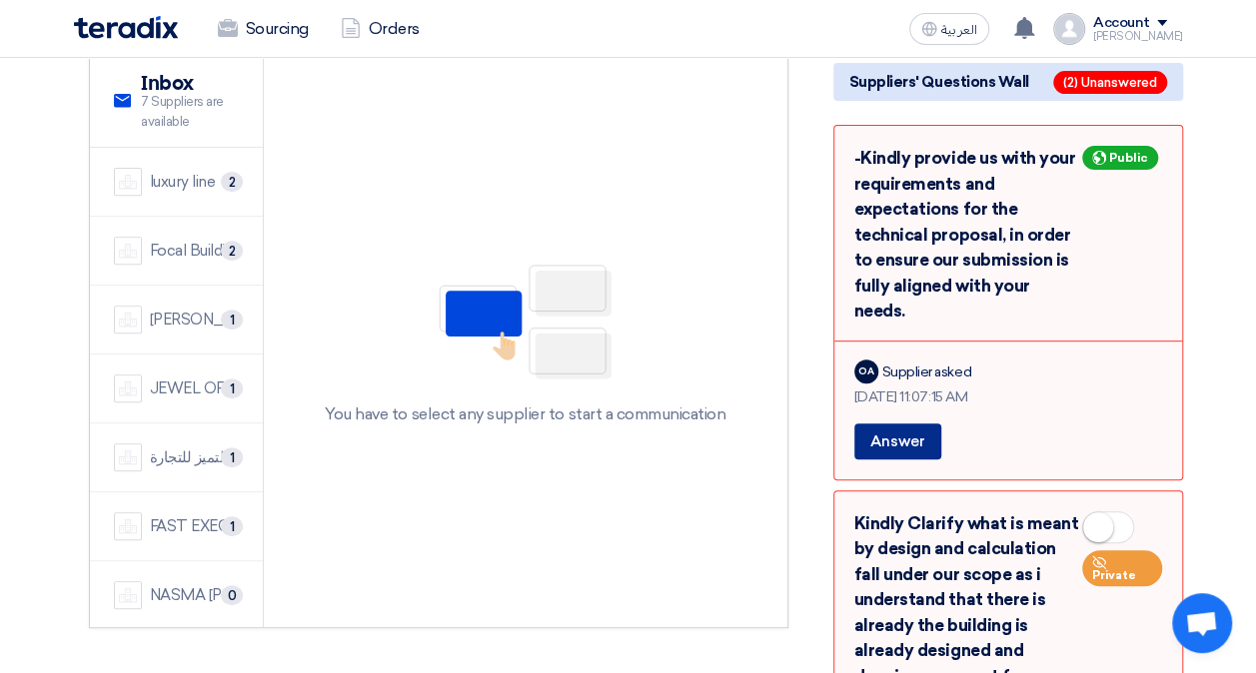
click at [892, 424] on button "Answer" at bounding box center [897, 442] width 87 height 36
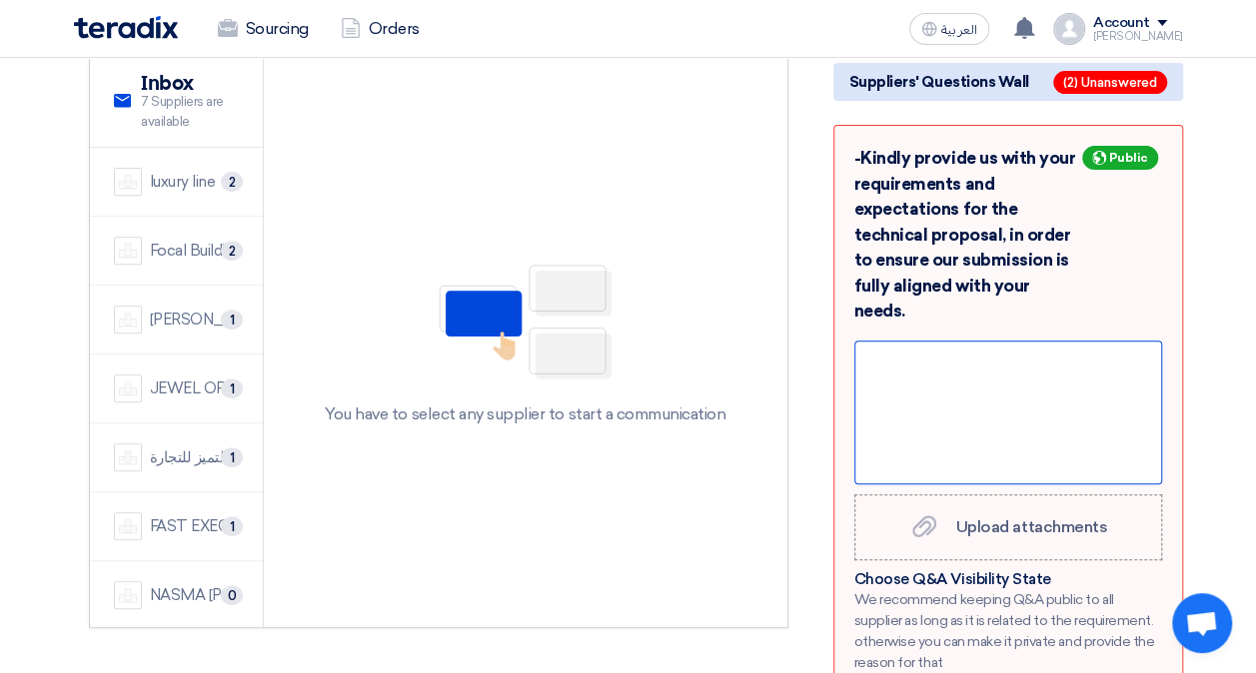
click at [974, 349] on div at bounding box center [1008, 413] width 308 height 144
